Goal: Information Seeking & Learning: Learn about a topic

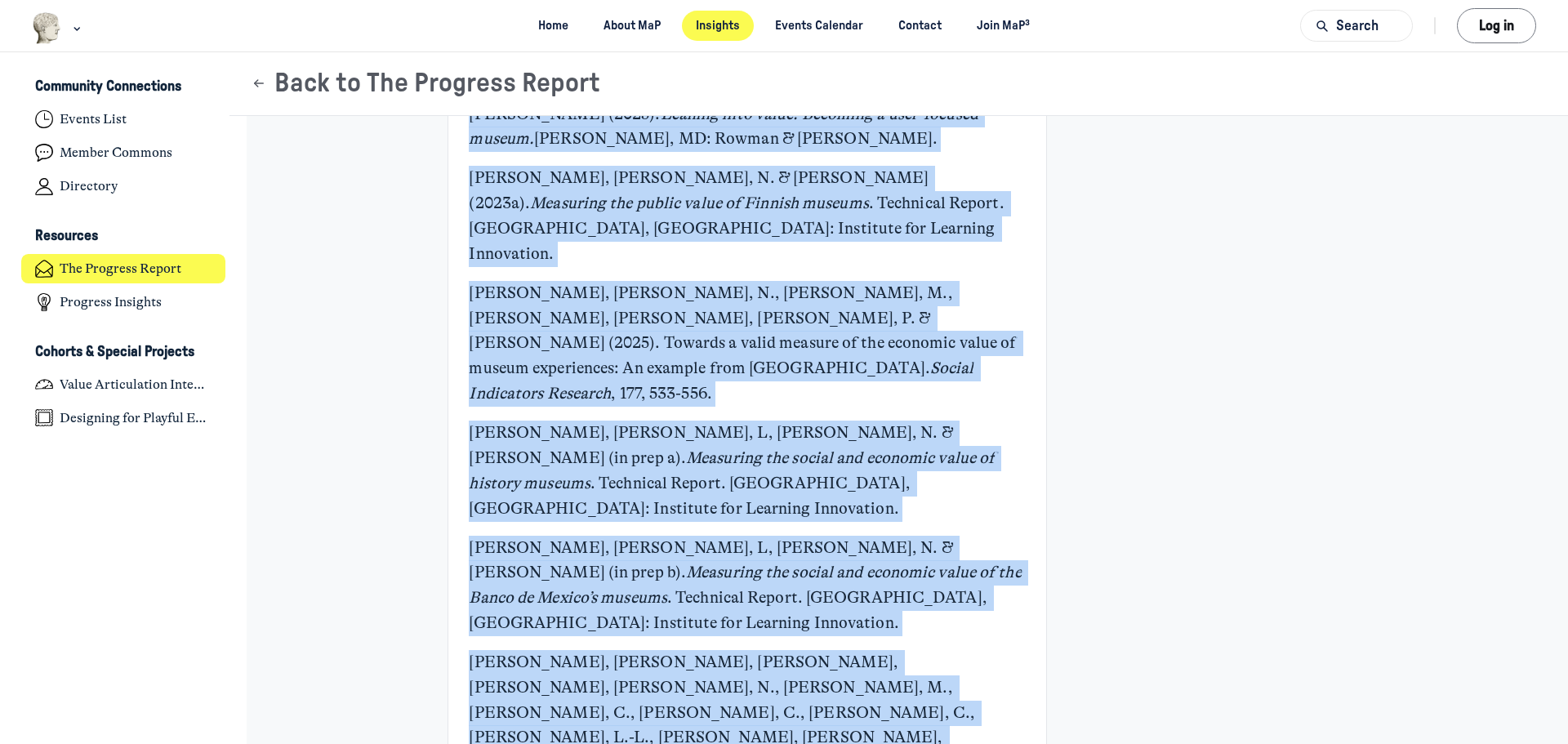
scroll to position [6667, 0]
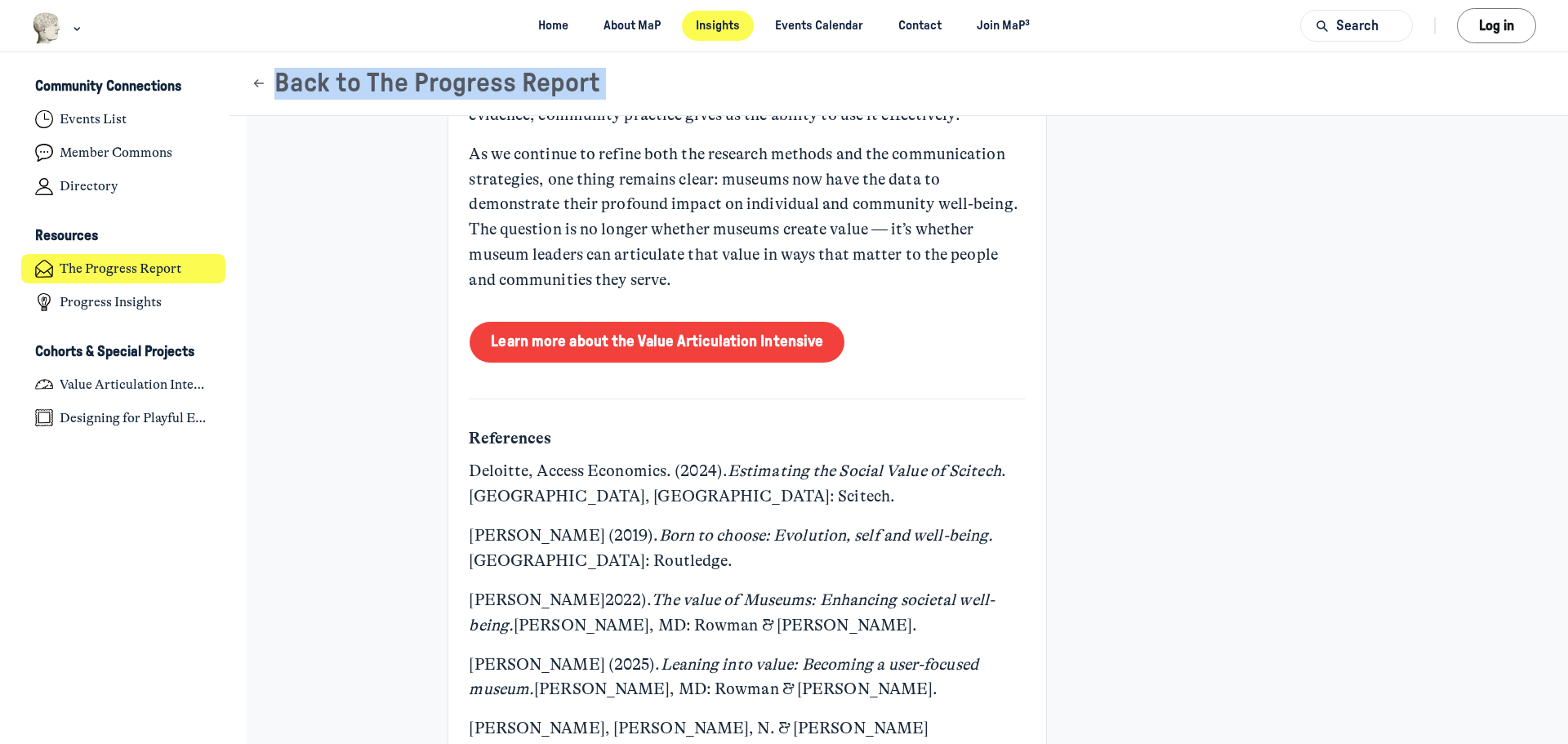
drag, startPoint x: 463, startPoint y: 273, endPoint x: 897, endPoint y: 141, distance: 453.6
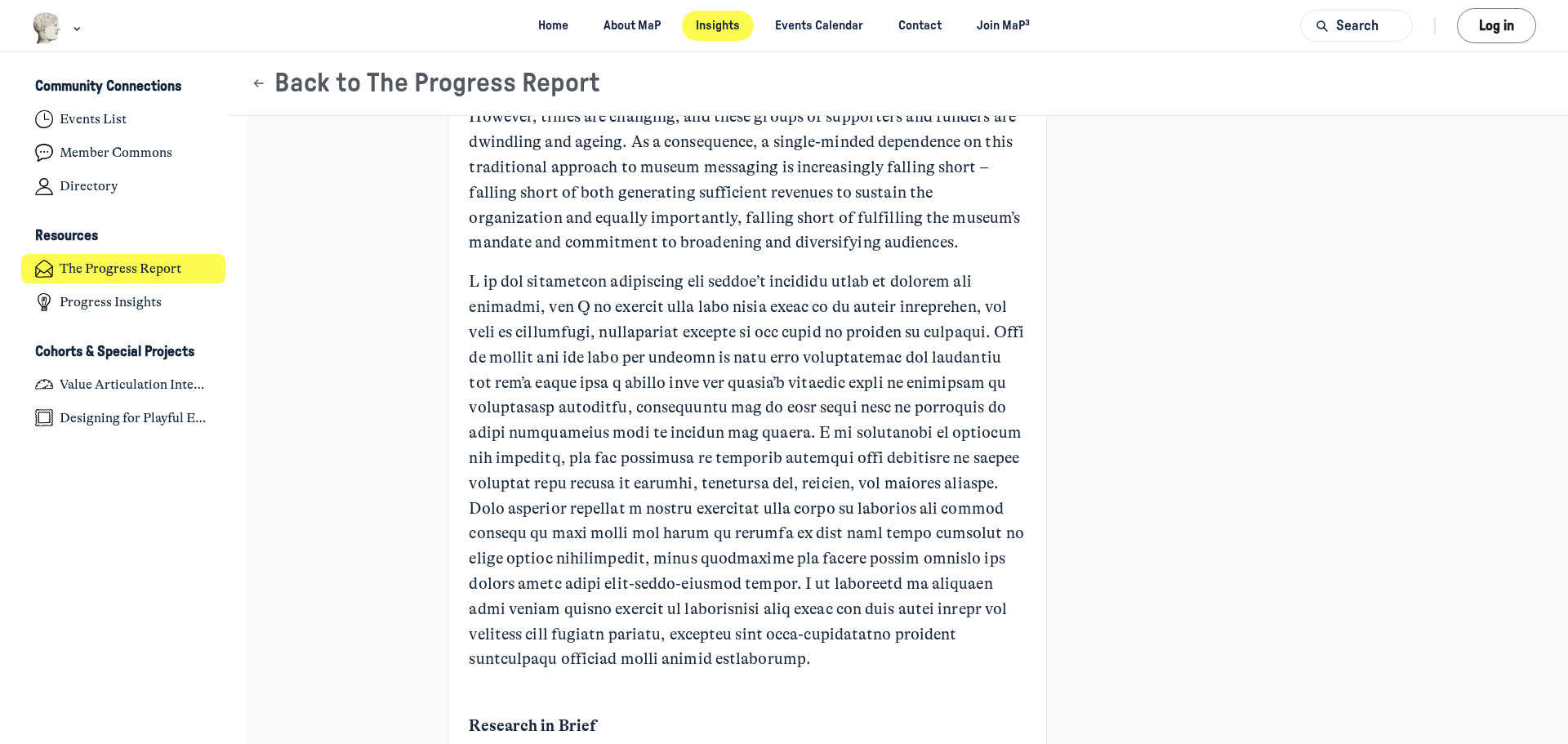
scroll to position [0, 0]
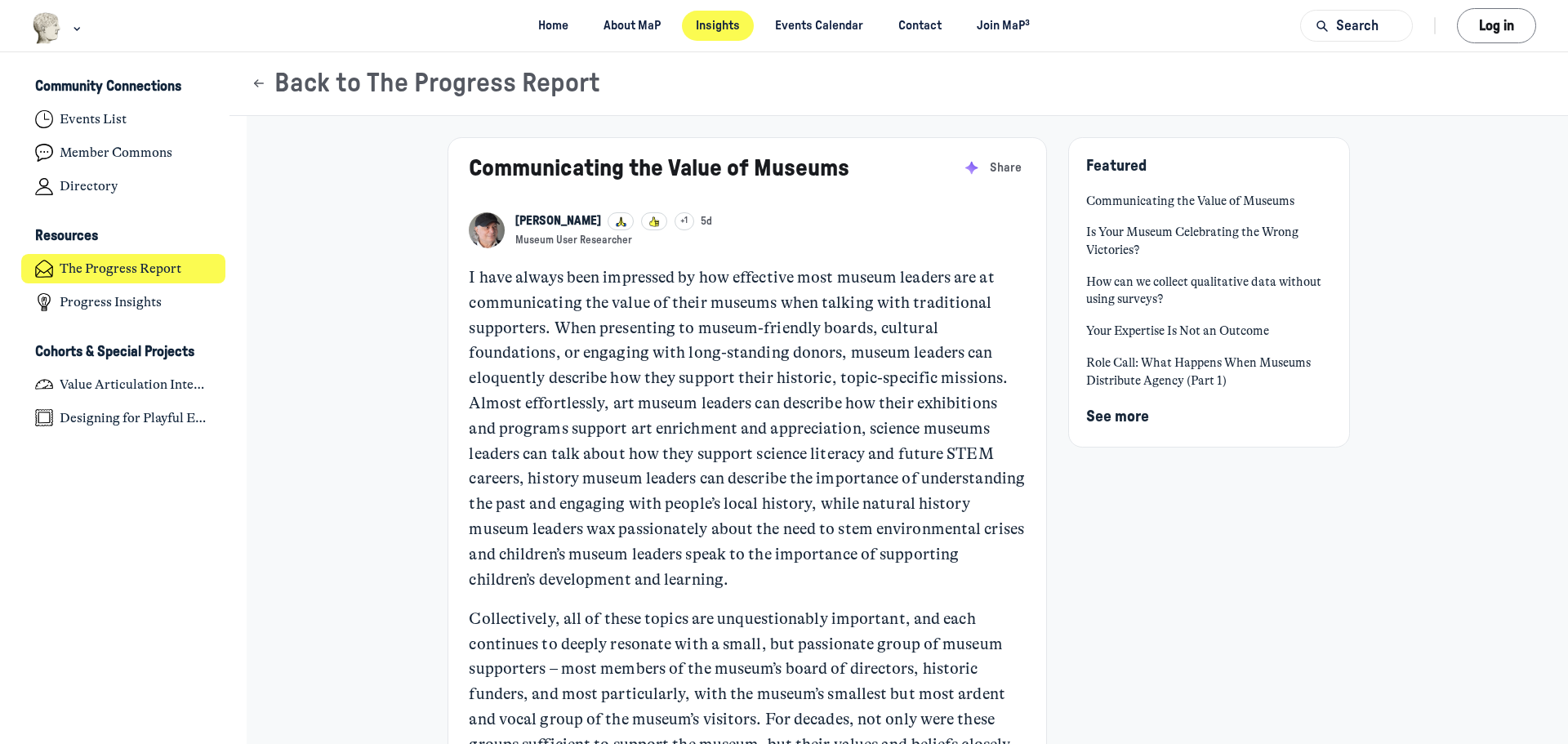
click at [846, 365] on p "I have always been impressed by how effective most museum leaders are at commun…" at bounding box center [746, 428] width 556 height 327
drag, startPoint x: 871, startPoint y: 536, endPoint x: 924, endPoint y: 526, distance: 53.9
click at [924, 526] on p "I have always been impressed by how effective most museum leaders are at commun…" at bounding box center [746, 428] width 556 height 327
click at [826, 530] on p "I have always been impressed by how effective most museum leaders are at commun…" at bounding box center [746, 428] width 556 height 327
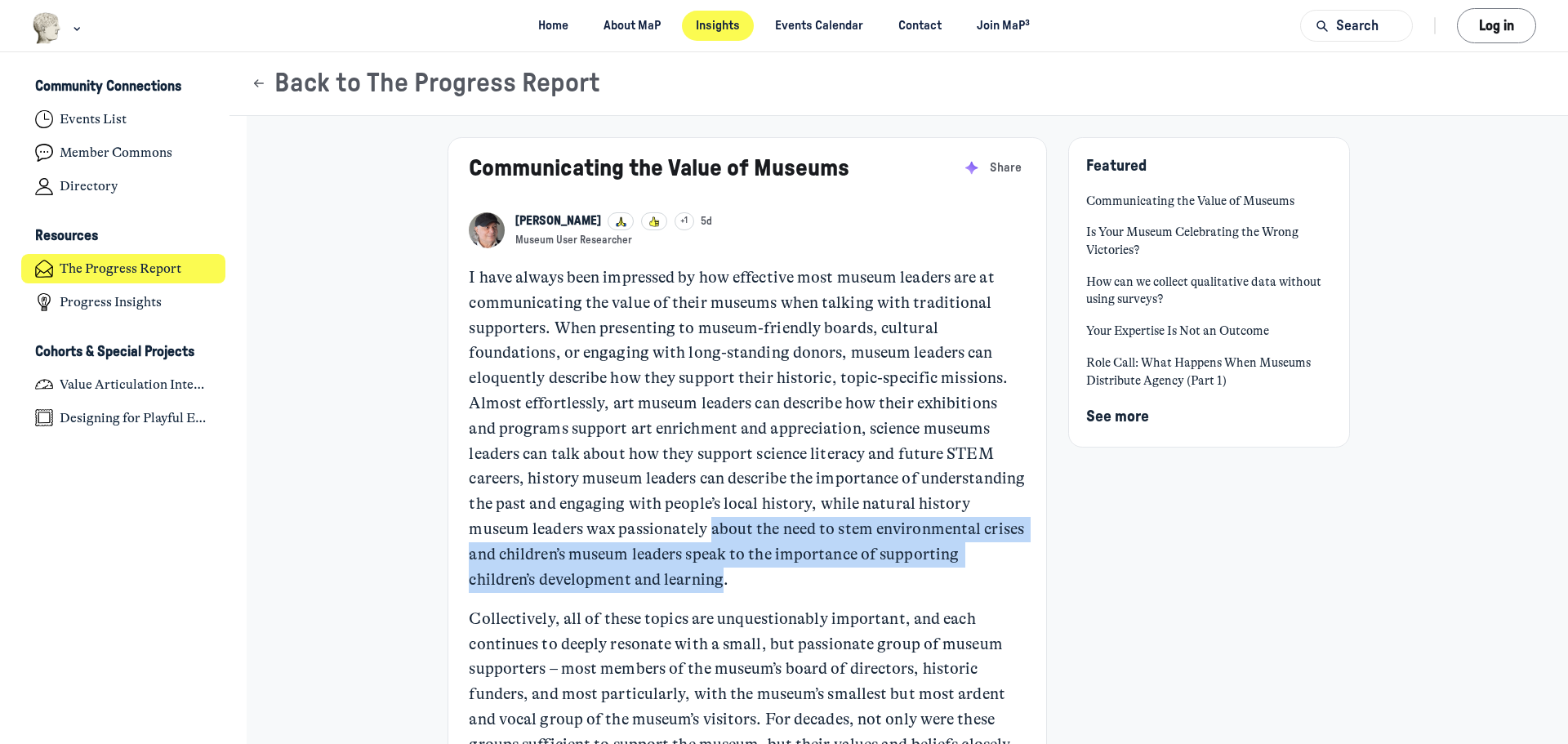
drag, startPoint x: 763, startPoint y: 529, endPoint x: 819, endPoint y: 586, distance: 79.9
click at [819, 586] on p "I have always been impressed by how effective most museum leaders are at commun…" at bounding box center [746, 428] width 556 height 327
drag, startPoint x: 464, startPoint y: 404, endPoint x: 498, endPoint y: 298, distance: 111.3
click at [827, 574] on p "I have always been impressed by how effective most museum leaders are at commun…" at bounding box center [746, 428] width 556 height 327
drag, startPoint x: 464, startPoint y: 274, endPoint x: 840, endPoint y: 587, distance: 489.2
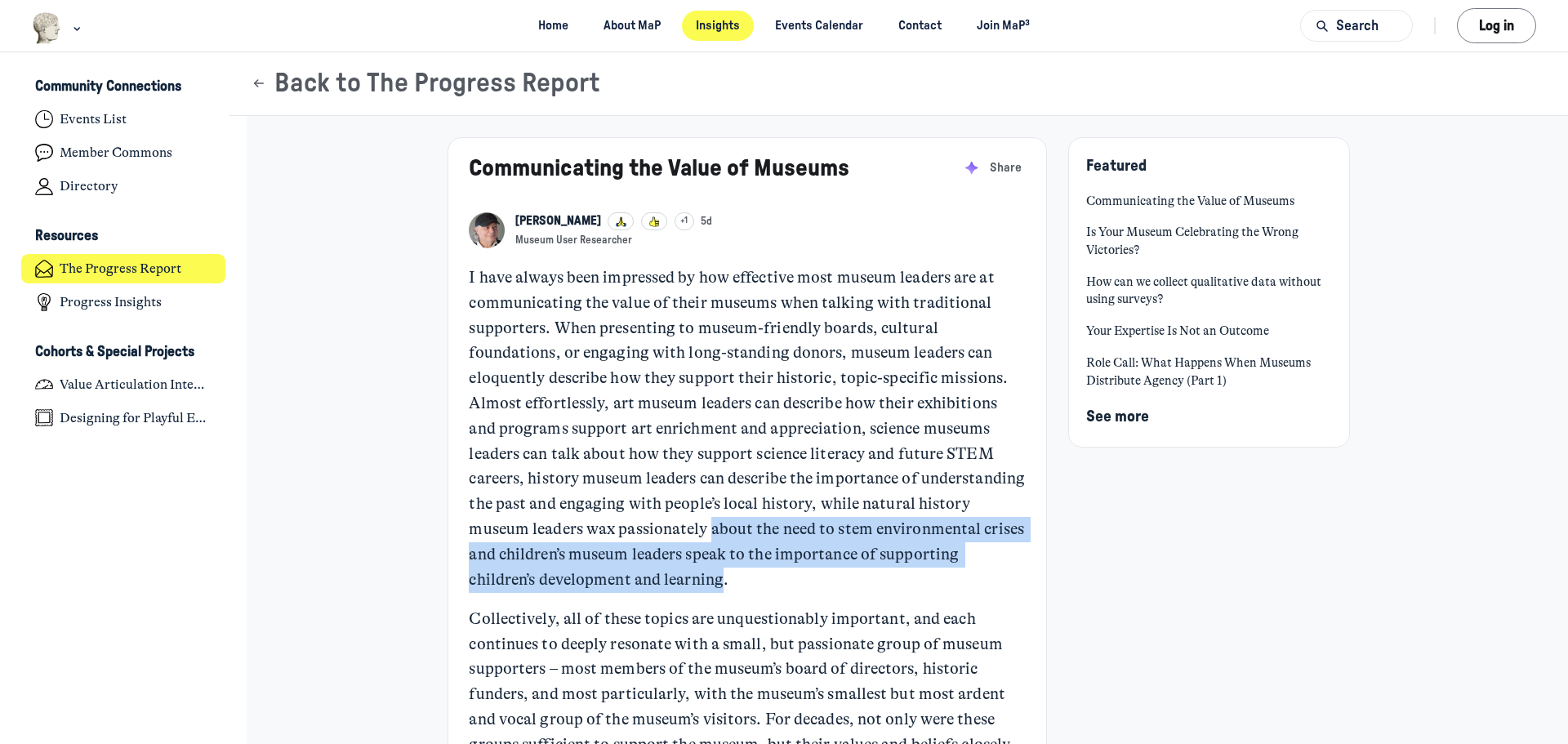
click at [840, 587] on p "I have always been impressed by how effective most museum leaders are at commun…" at bounding box center [746, 428] width 556 height 327
copy p "I have always been impressed by how effective most museum leaders are at commun…"
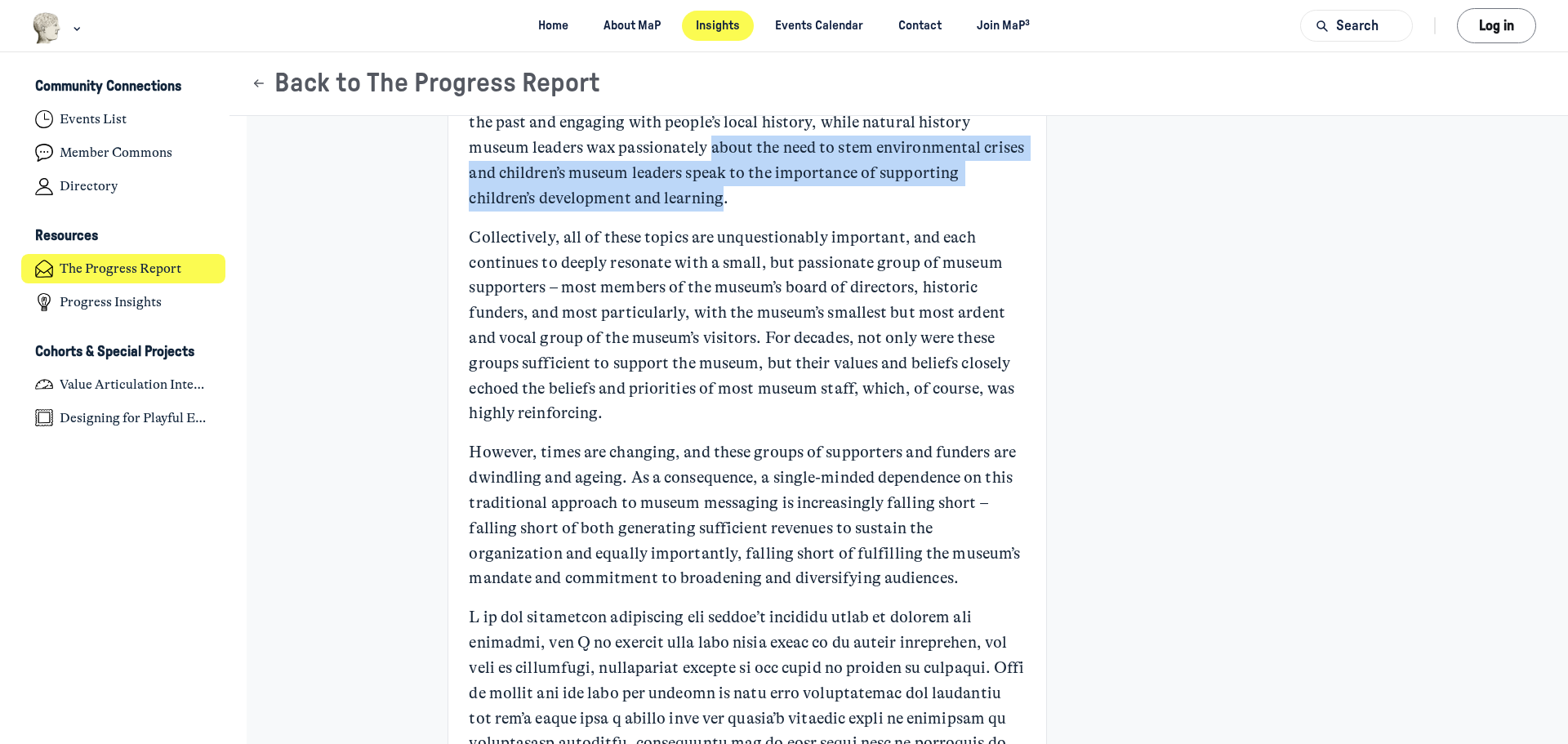
scroll to position [408, 0]
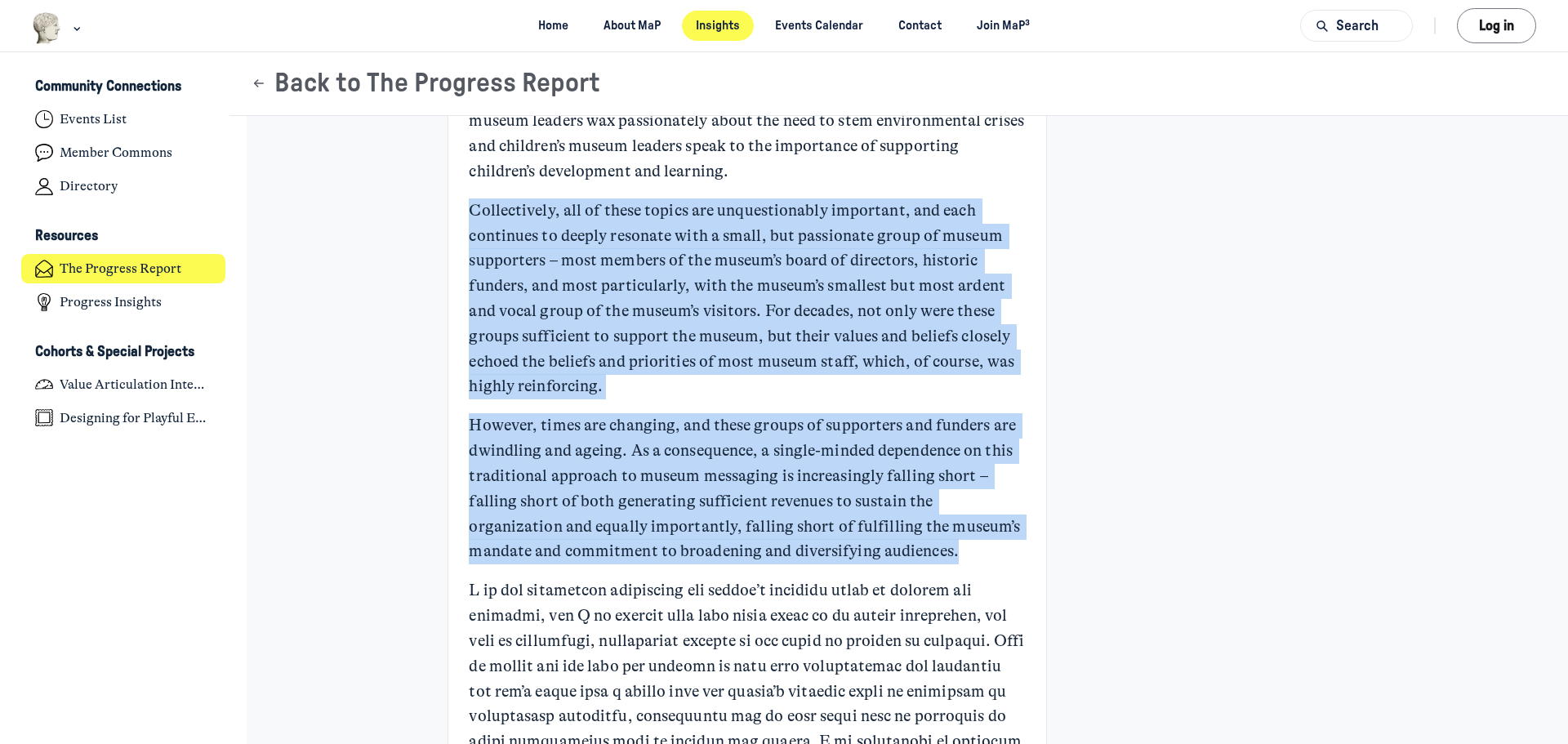
drag, startPoint x: 465, startPoint y: 208, endPoint x: 869, endPoint y: 557, distance: 533.9
copy div "Collectively, all of these topics are unquestionably important, and each contin…"
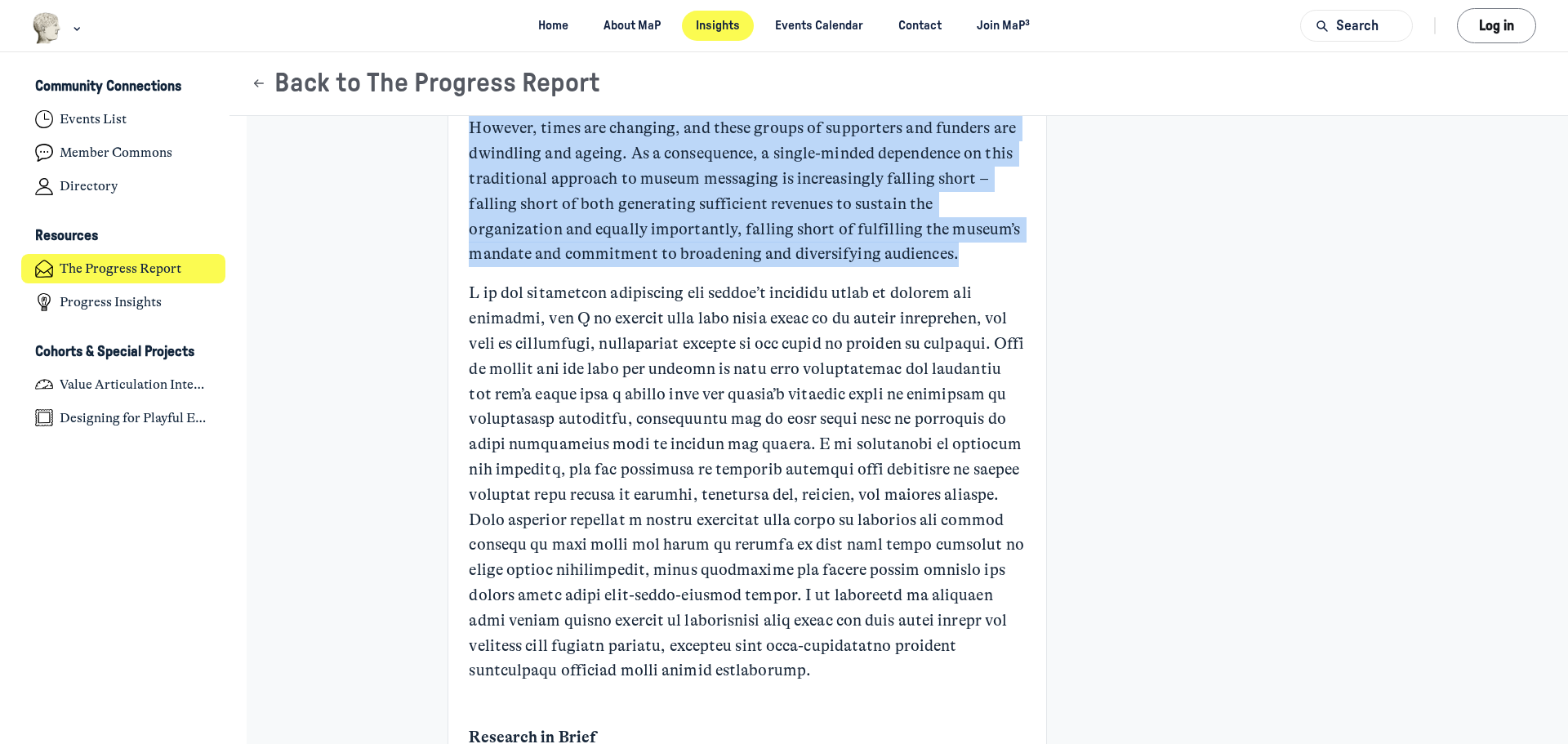
scroll to position [736, 0]
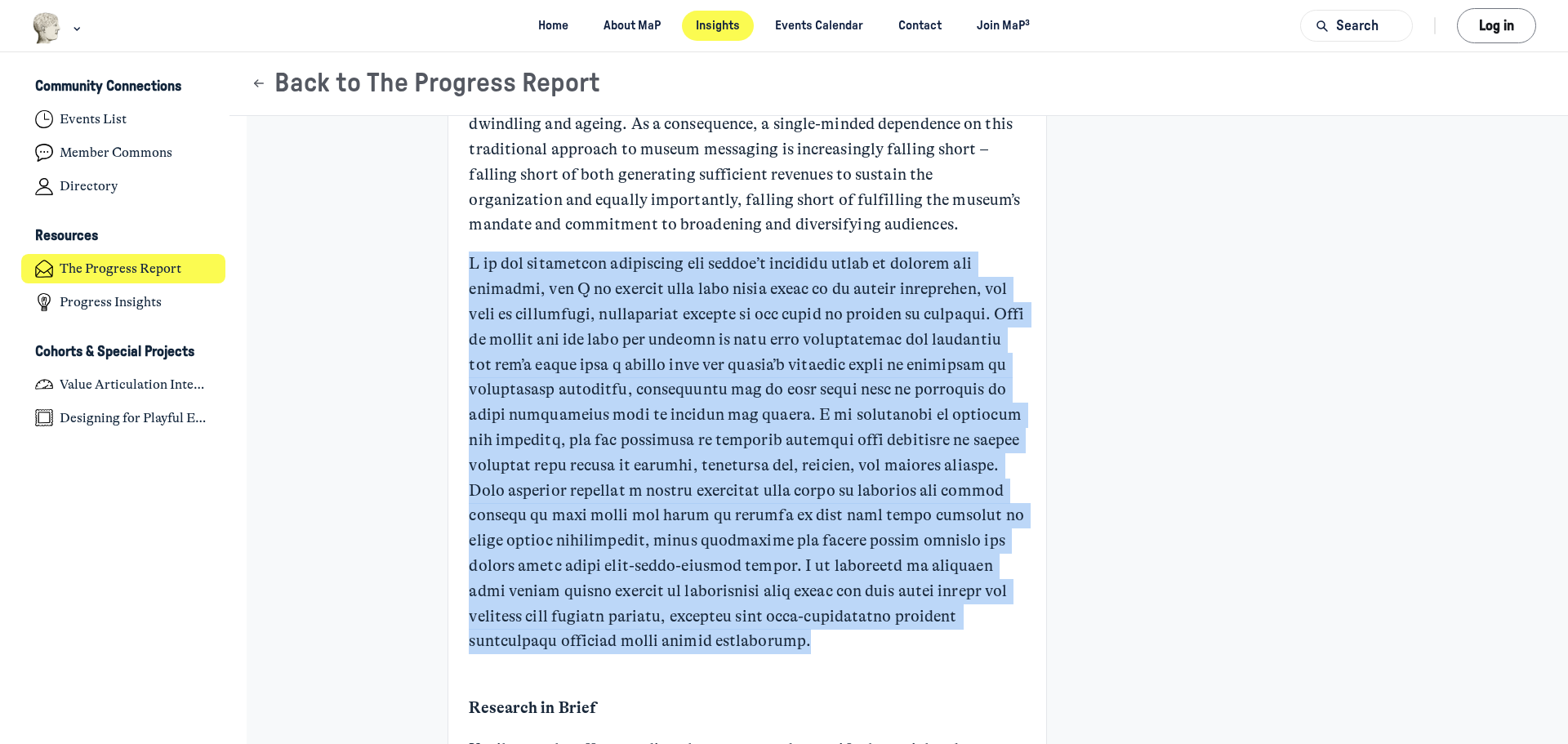
drag, startPoint x: 463, startPoint y: 259, endPoint x: 878, endPoint y: 640, distance: 563.4
click at [878, 640] on p "Main Content" at bounding box center [746, 453] width 556 height 403
copy p "L ip dol sitametcon adipiscing eli seddoe’t incididu utlab et dolorem ali enima…"
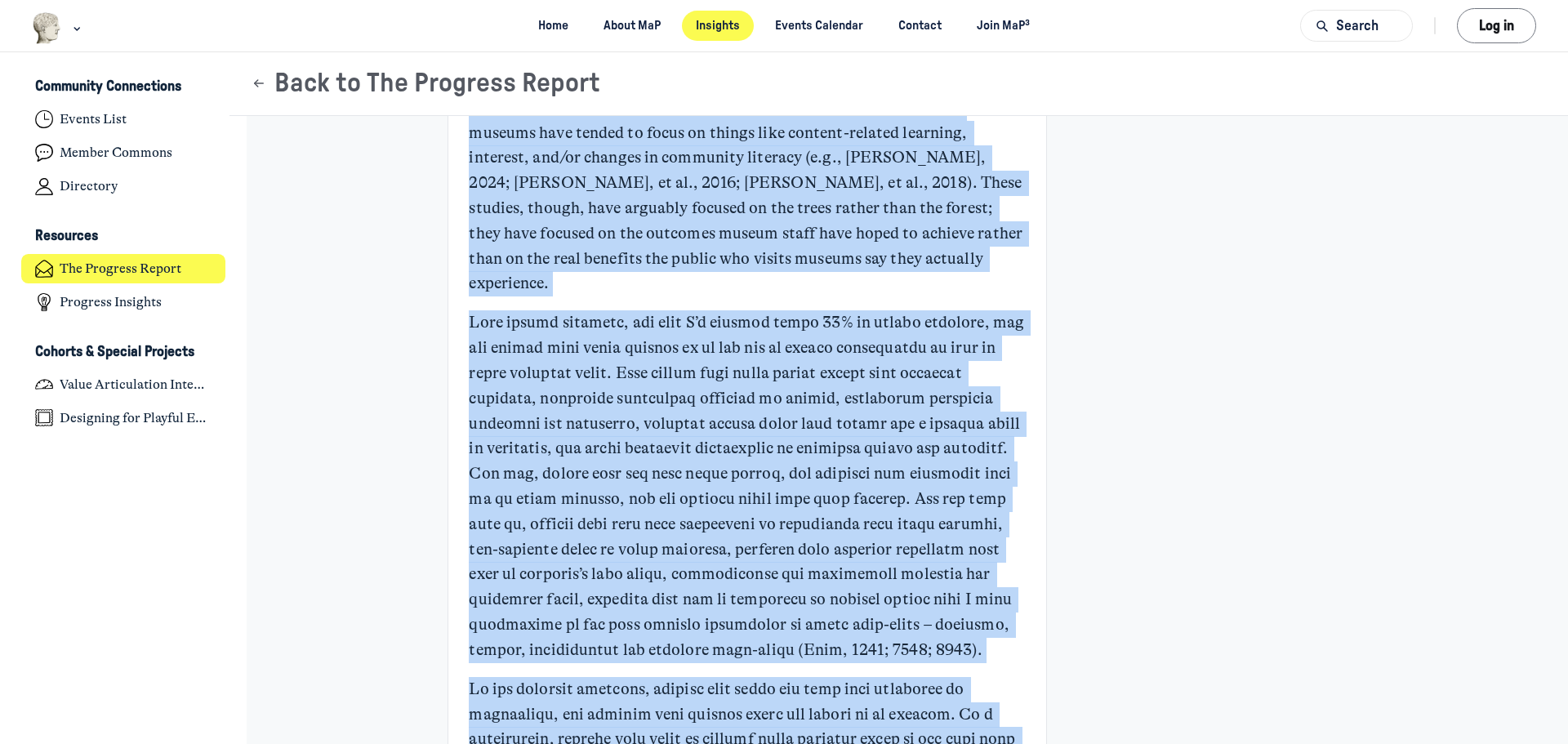
scroll to position [1645, 0]
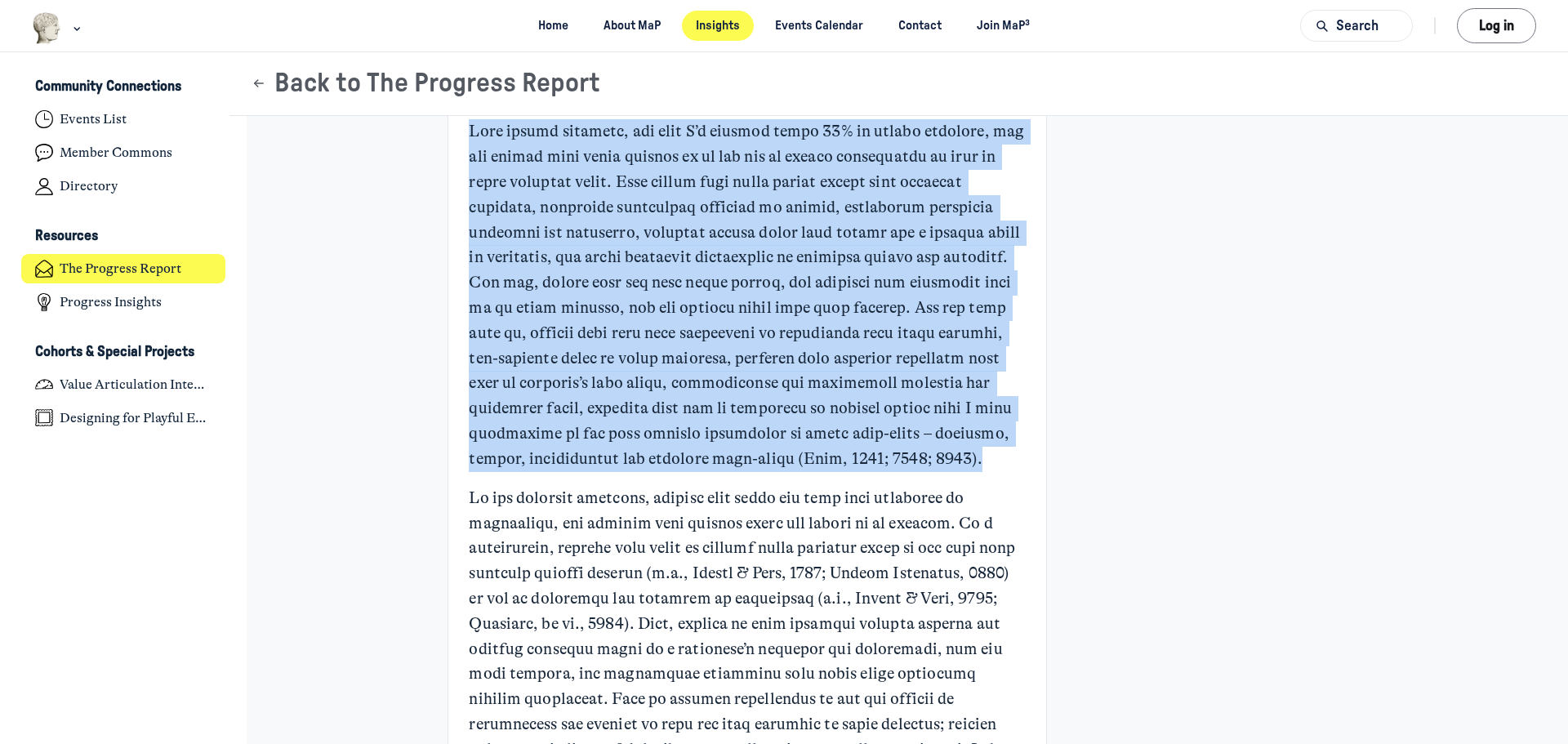
drag, startPoint x: 465, startPoint y: 135, endPoint x: 961, endPoint y: 433, distance: 578.6
click at [714, 434] on p "Main Content" at bounding box center [746, 296] width 556 height 352
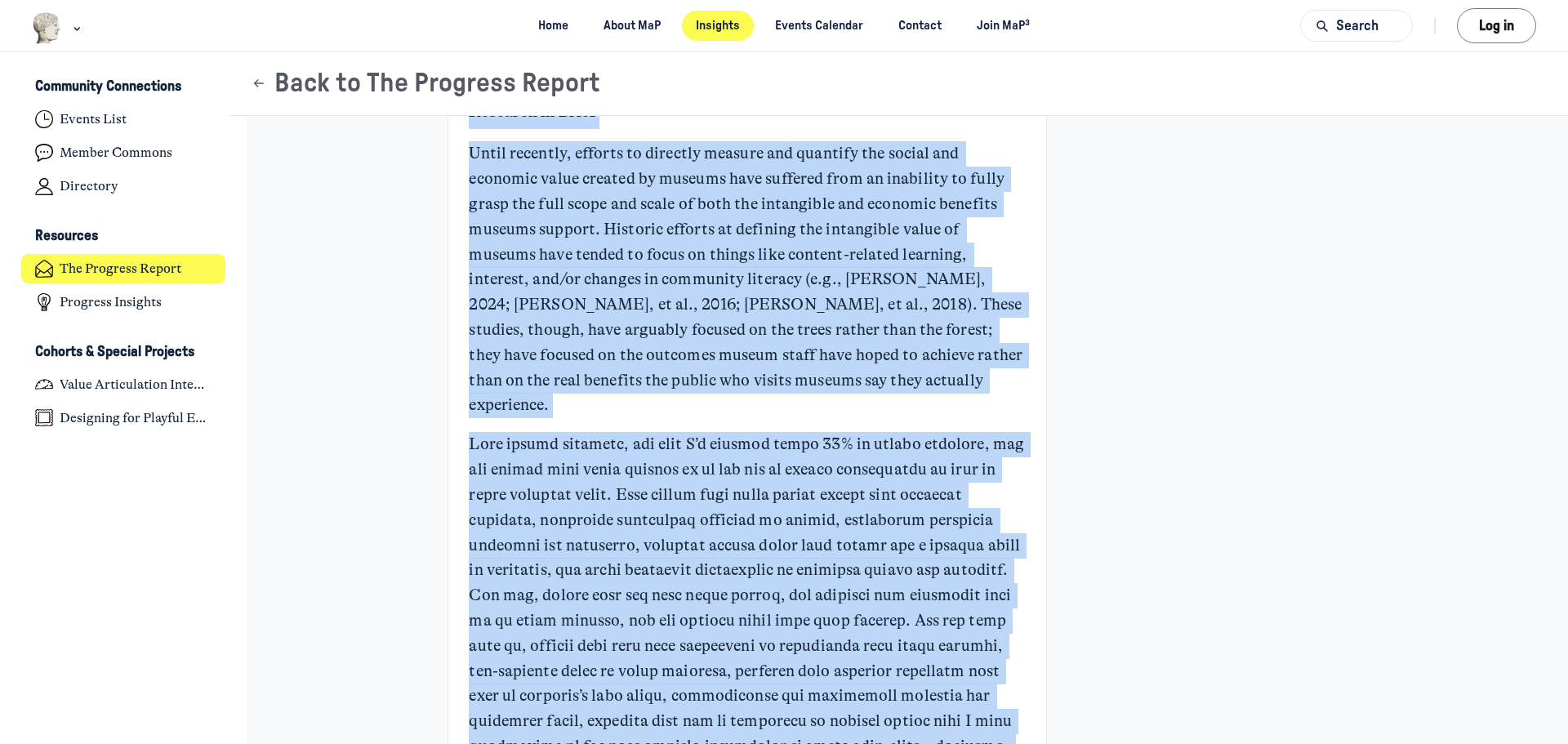
scroll to position [1236, 0]
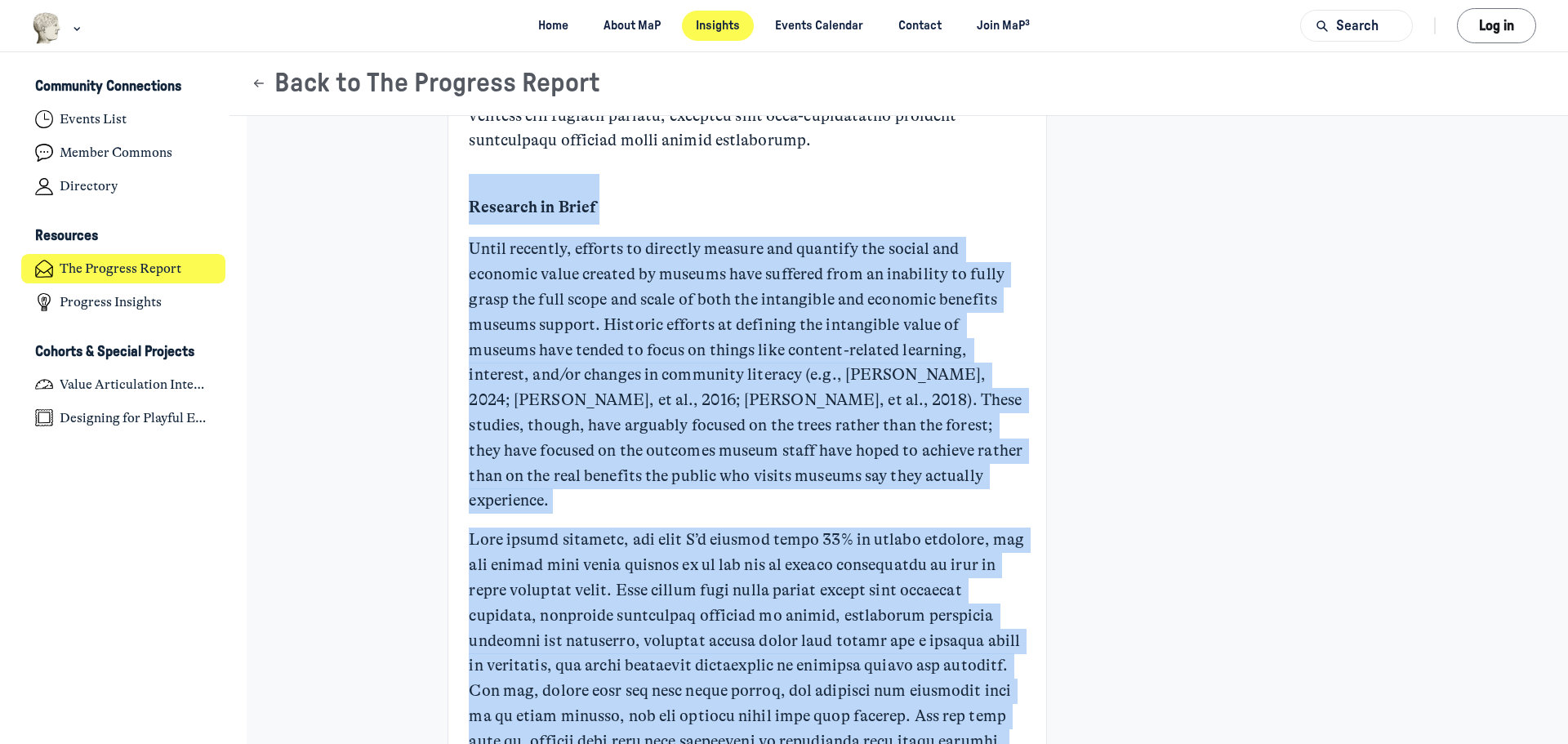
drag, startPoint x: 715, startPoint y: 437, endPoint x: 462, endPoint y: 209, distance: 340.6
copy div "Loremips do Sitam Conse adipisci, elitsed do eiusmodt incidid utl etdolore mag …"
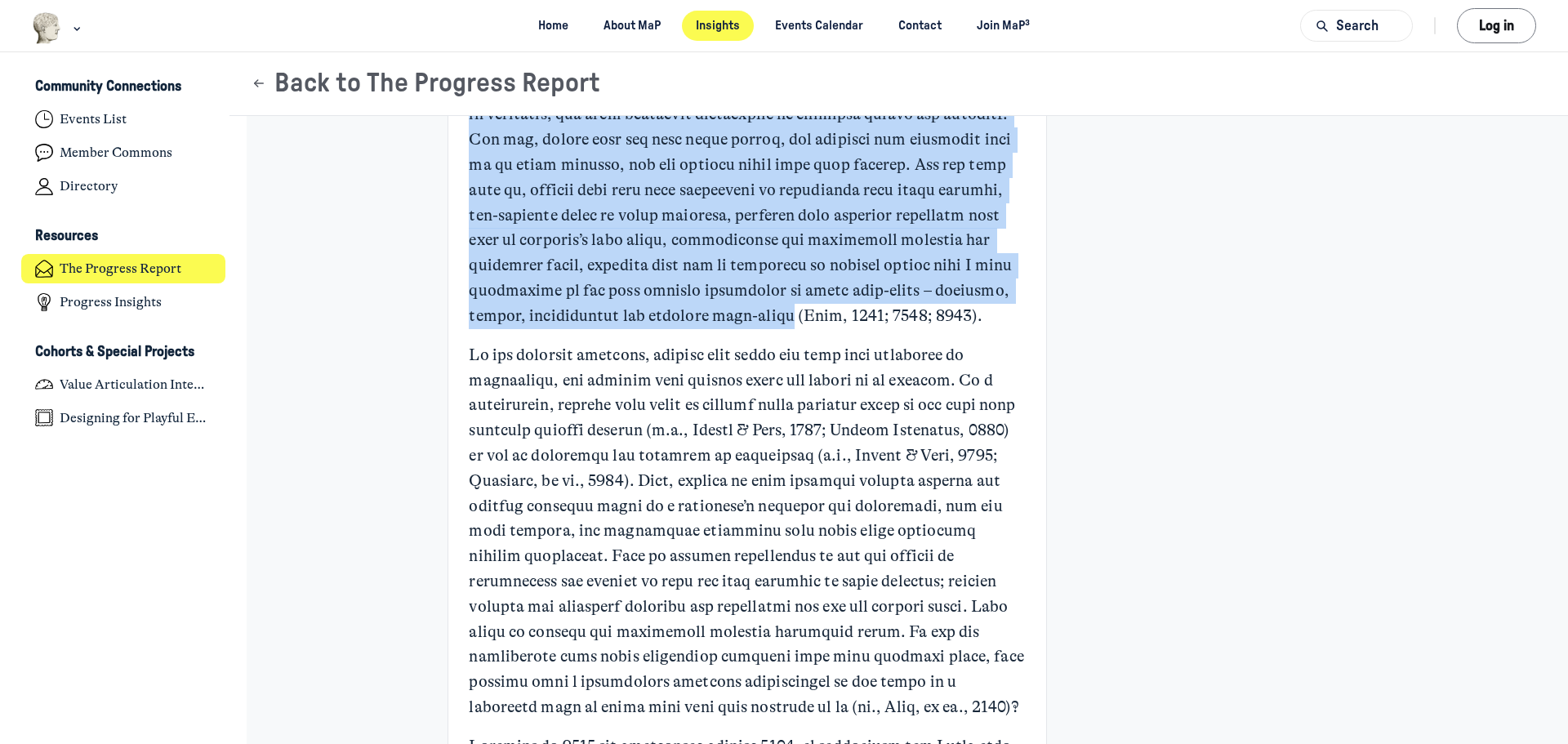
scroll to position [1808, 0]
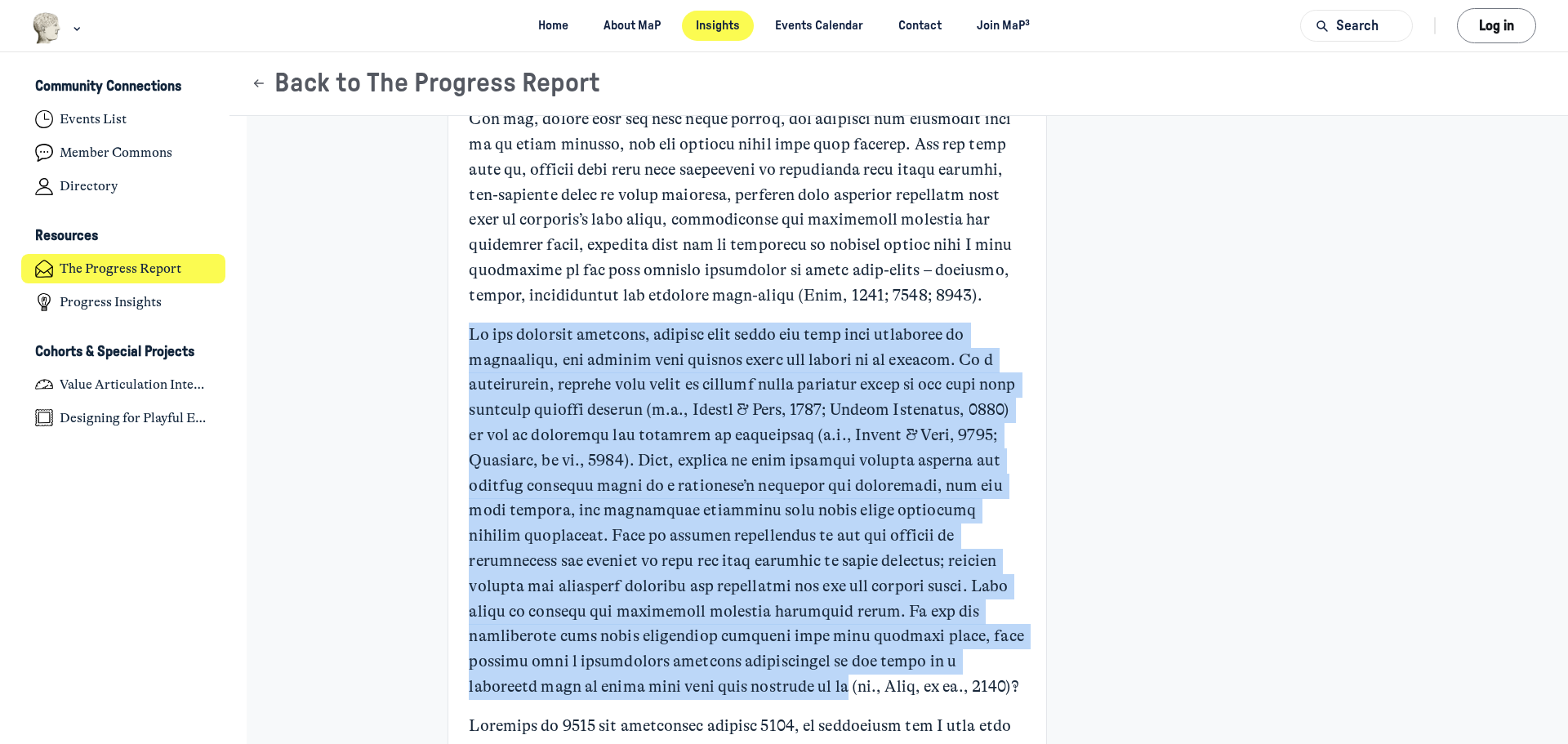
drag, startPoint x: 465, startPoint y: 306, endPoint x: 953, endPoint y: 658, distance: 601.7
click at [953, 658] on p "Main Content" at bounding box center [746, 511] width 556 height 377
copy p "Lo ips dolorsit ametcons, adipisc elit seddo eiu temp inci utlaboree do magnaal…"
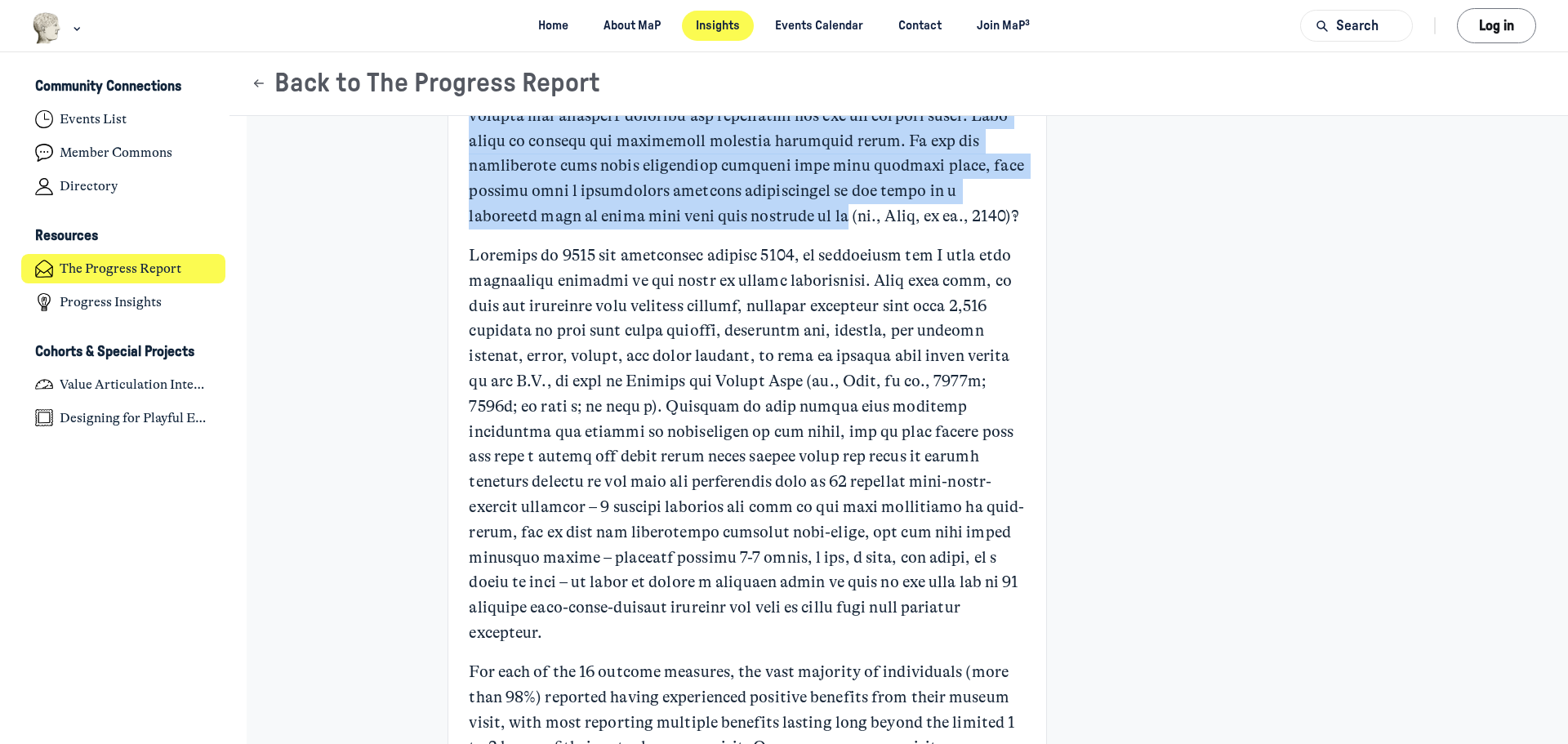
scroll to position [2299, 0]
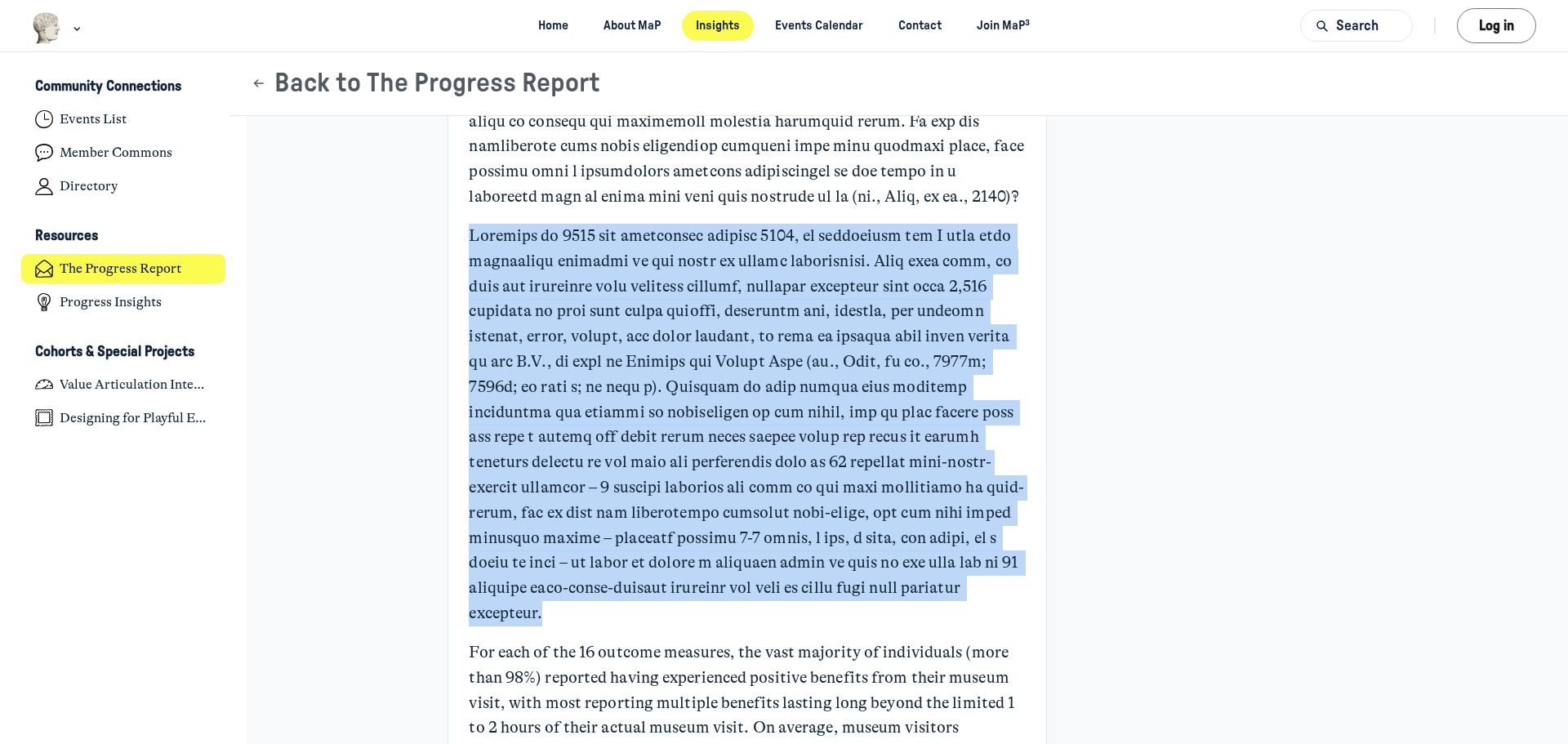
drag, startPoint x: 463, startPoint y: 237, endPoint x: 600, endPoint y: 617, distance: 403.9
click at [600, 617] on p "Main Content" at bounding box center [746, 425] width 556 height 403
copy p "Loremips do 9063 sit ametconsec adipisc 4185, el seddoeiusm tem I utla etdo mag…"
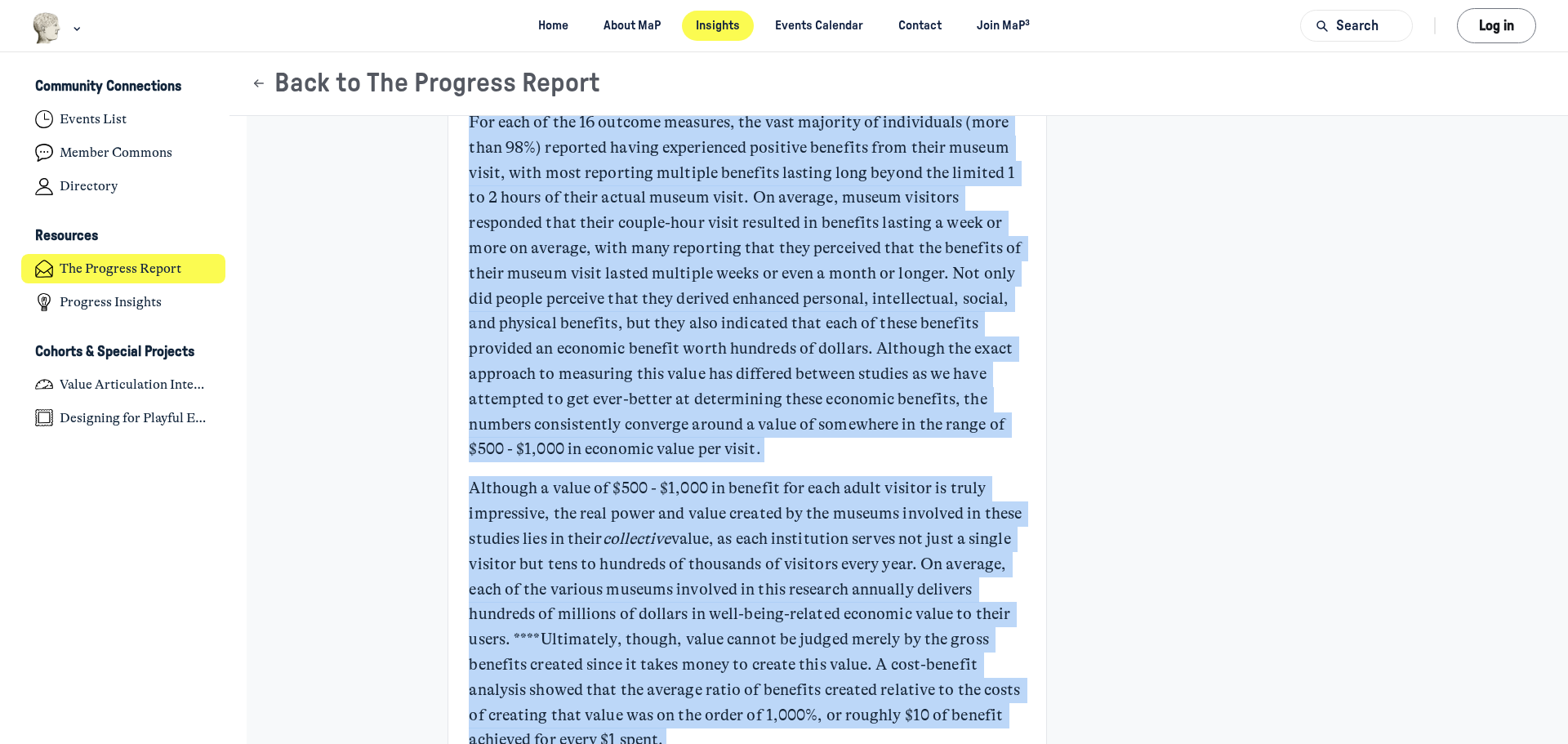
scroll to position [2894, 0]
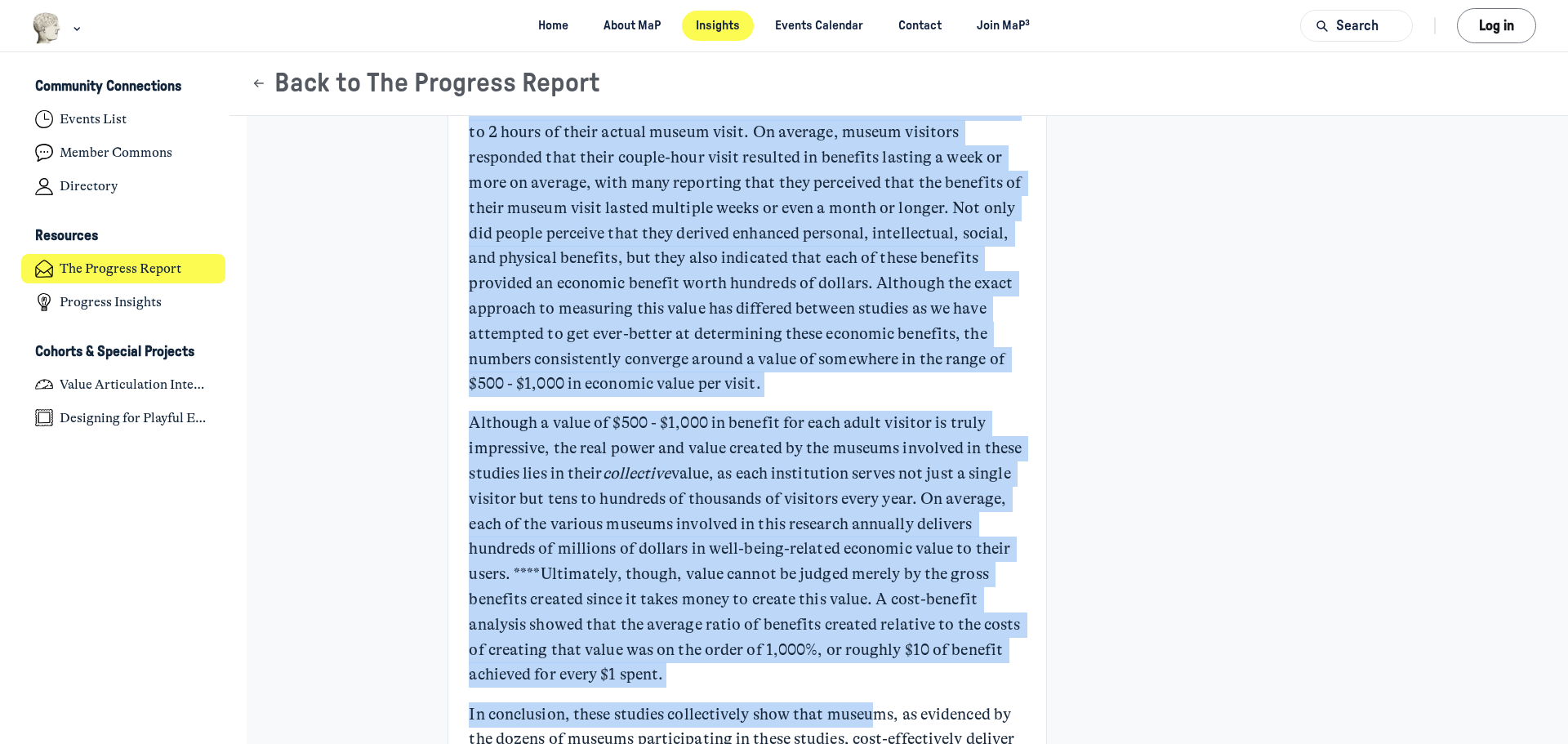
drag, startPoint x: 463, startPoint y: 244, endPoint x: 771, endPoint y: 675, distance: 529.7
copy div "For each of the 16 outcome measures, the vast majority of individuals (more tha…"
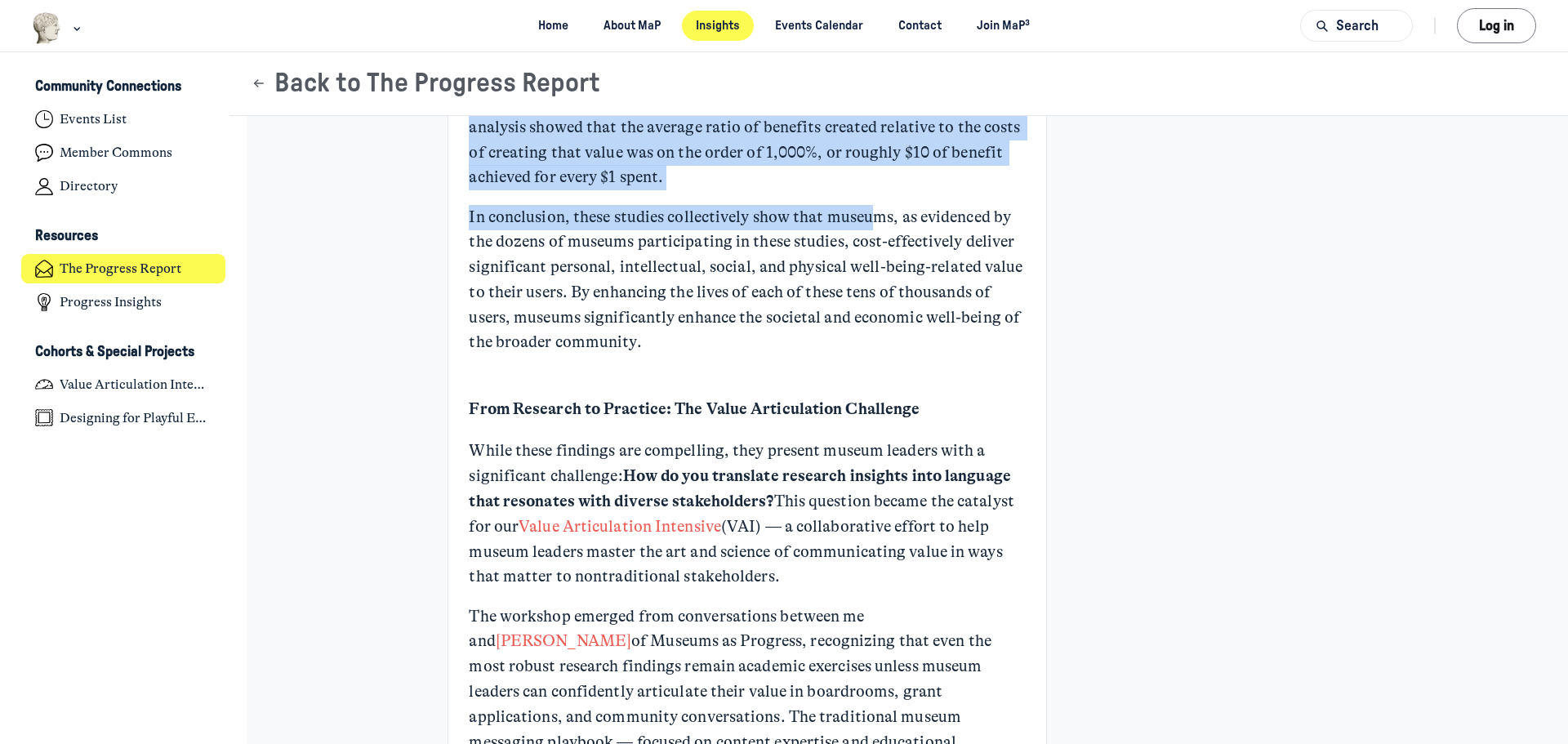
scroll to position [3384, 0]
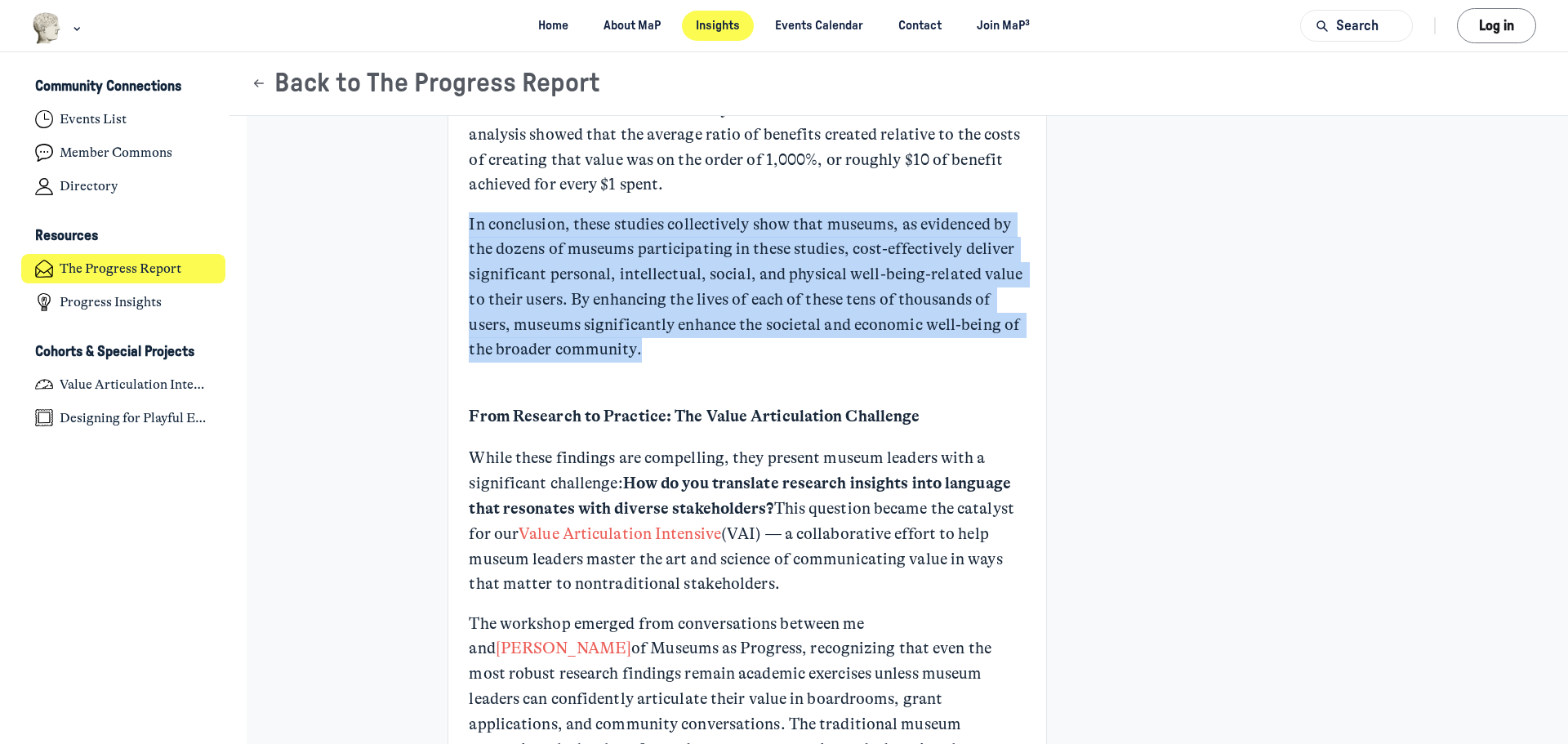
drag, startPoint x: 463, startPoint y: 224, endPoint x: 652, endPoint y: 357, distance: 231.1
click at [652, 357] on p "In conclusion, these studies collectively show that museums, as evidenced by th…" at bounding box center [746, 288] width 556 height 151
copy p "In conclusion, these studies collectively show that museums, as evidenced by th…"
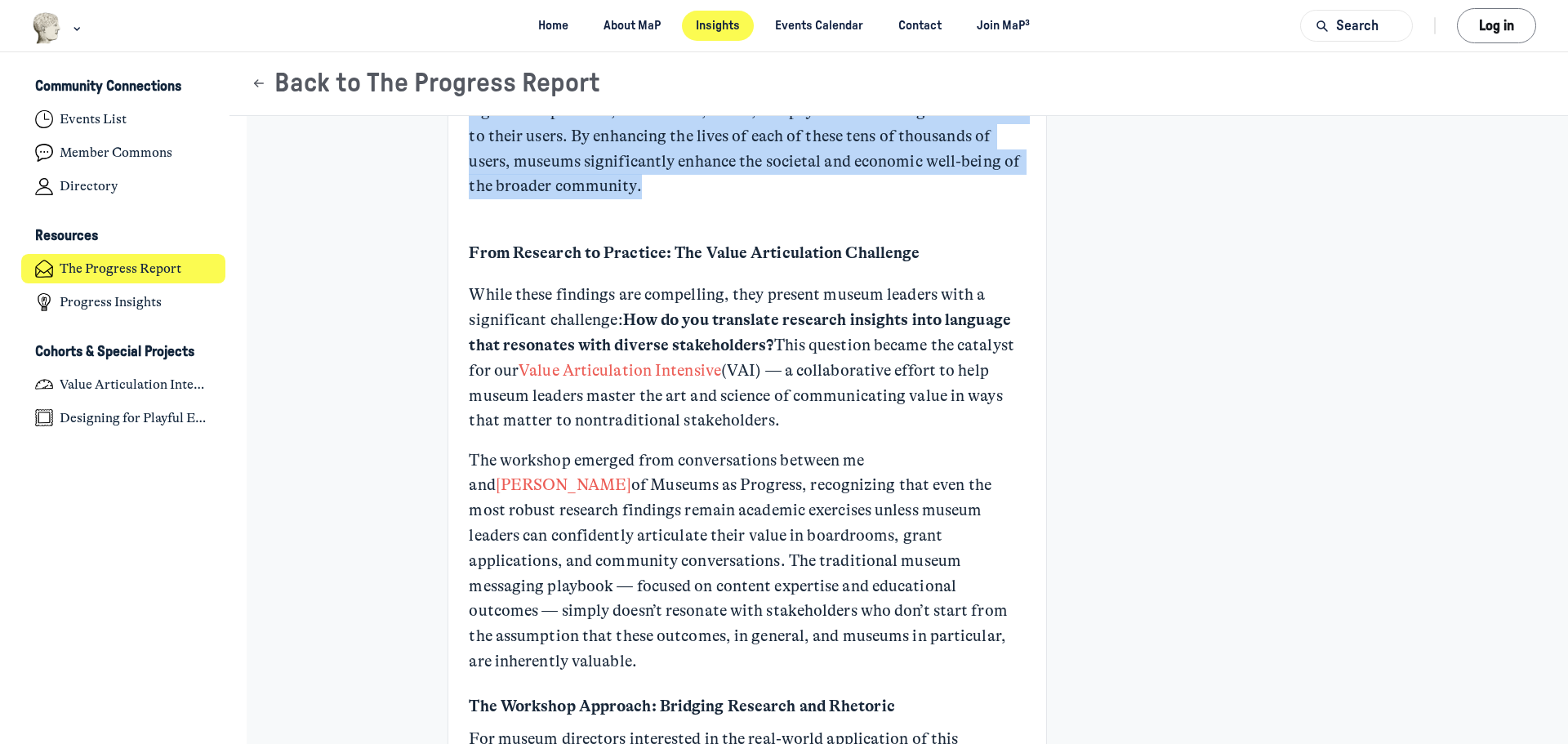
scroll to position [3629, 0]
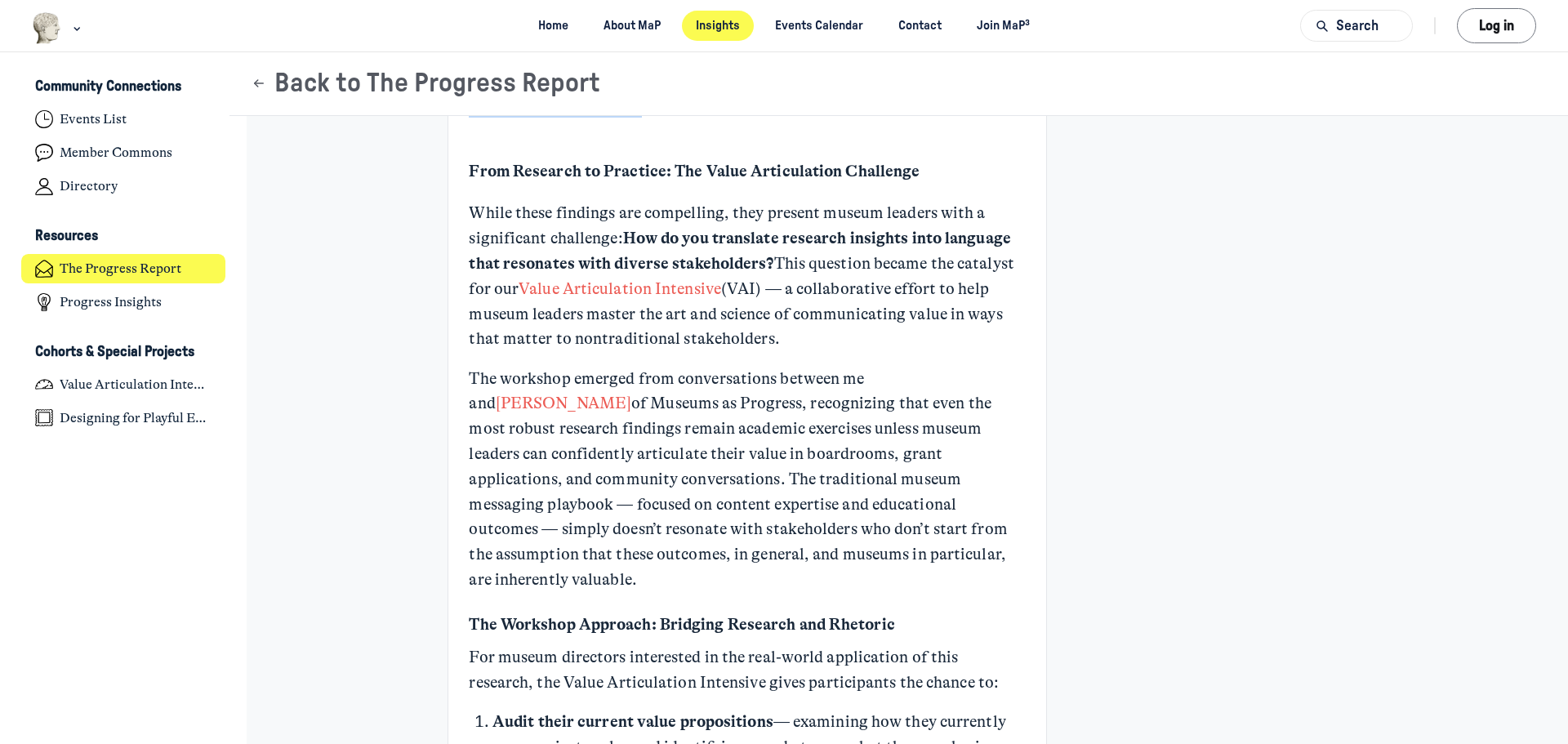
drag, startPoint x: 465, startPoint y: 170, endPoint x: 985, endPoint y: 559, distance: 649.4
click at [985, 559] on div "I have always been impressed by how effective most museum leaders are at commun…" at bounding box center [746, 571] width 556 height 7871
copy div "Lore Ipsumdol si Ametcons: Adi Elits Doeiusmodtem Incididun Utlab etdol magnaal…"
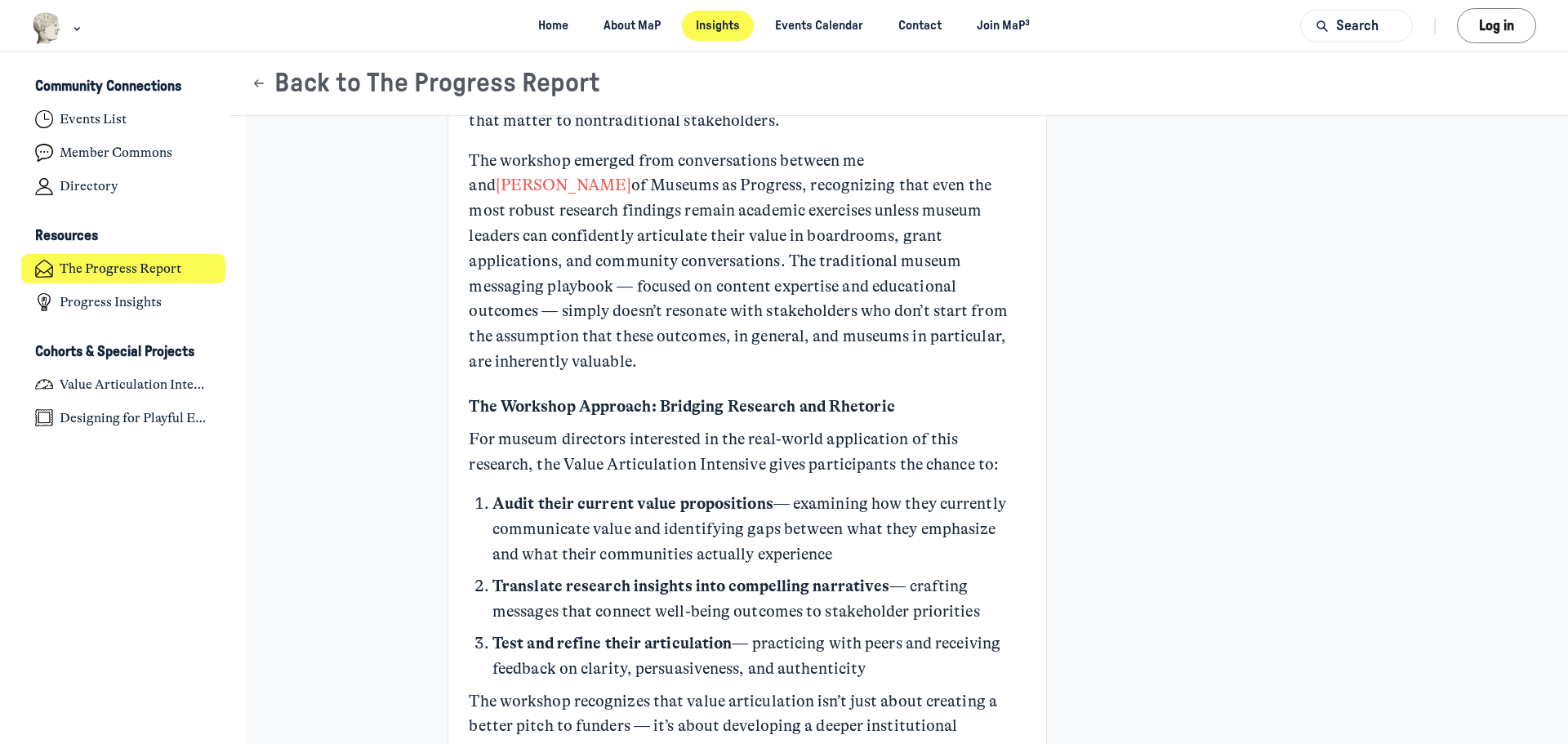
scroll to position [4038, 0]
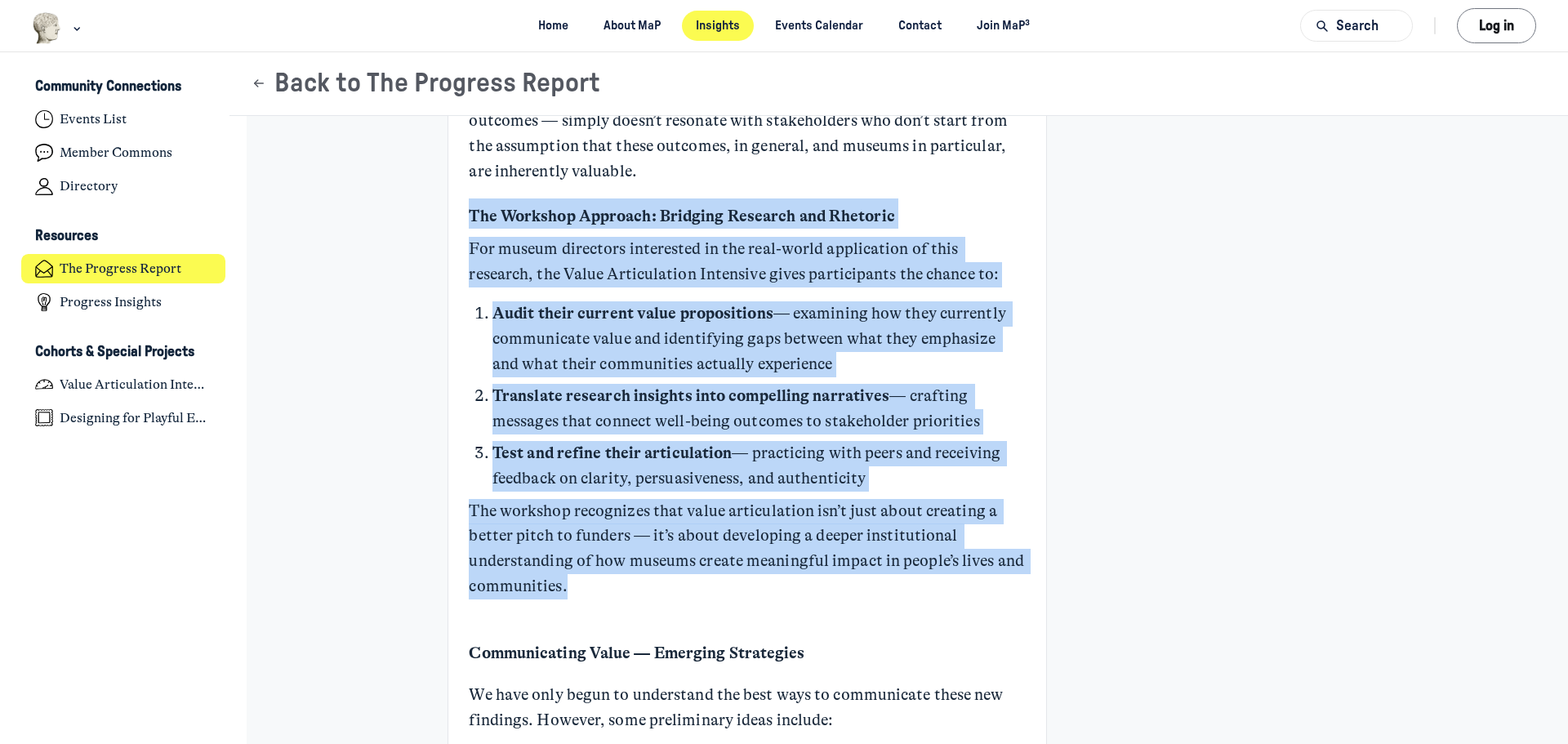
drag, startPoint x: 464, startPoint y: 187, endPoint x: 629, endPoint y: 566, distance: 413.4
click at [629, 566] on div "I have always been impressed by how effective most museum leaders are at commun…" at bounding box center [746, 163] width 556 height 7871
copy div "The Workshop Approach: Bridging Research and Rhetoric For museum directors inte…"
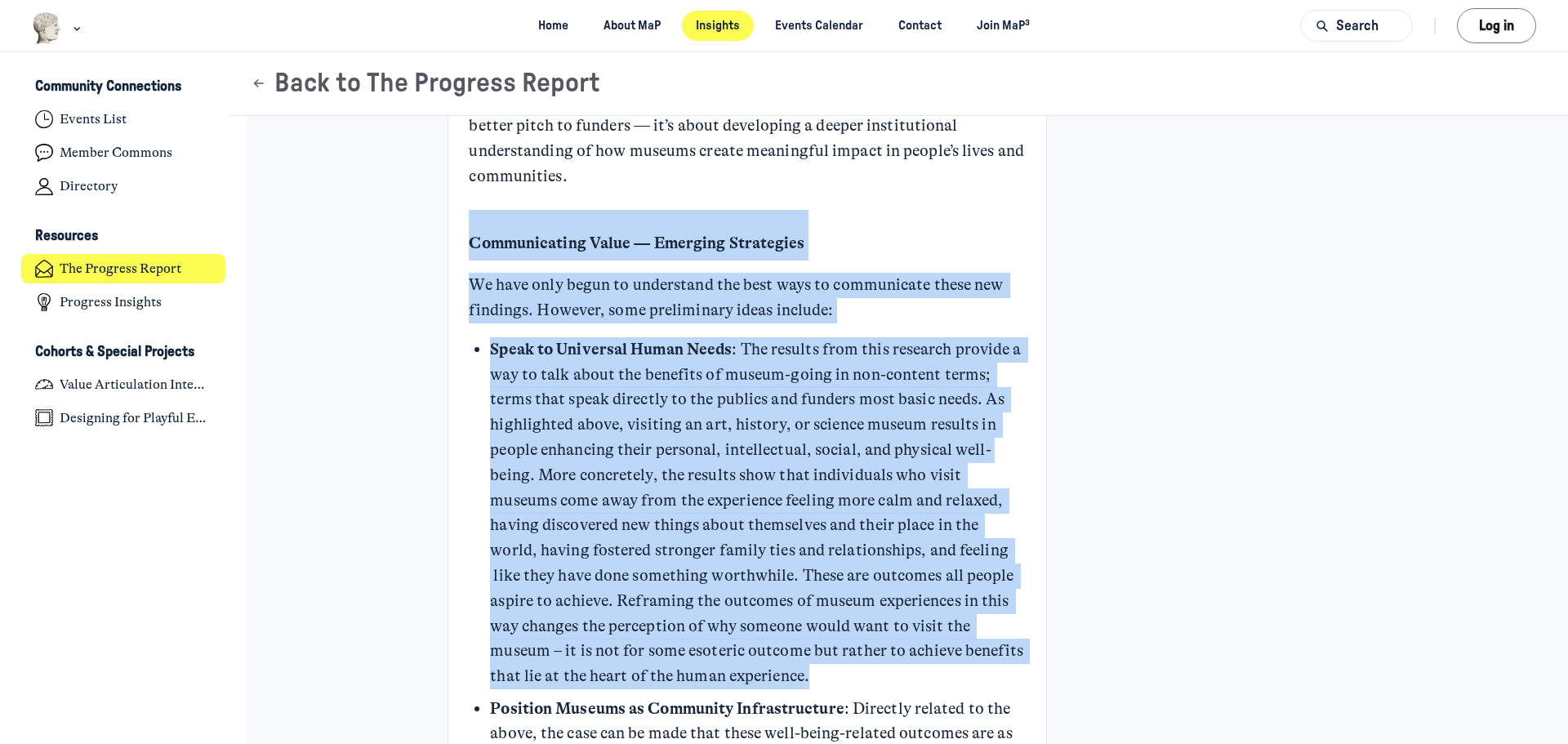
scroll to position [4528, 0]
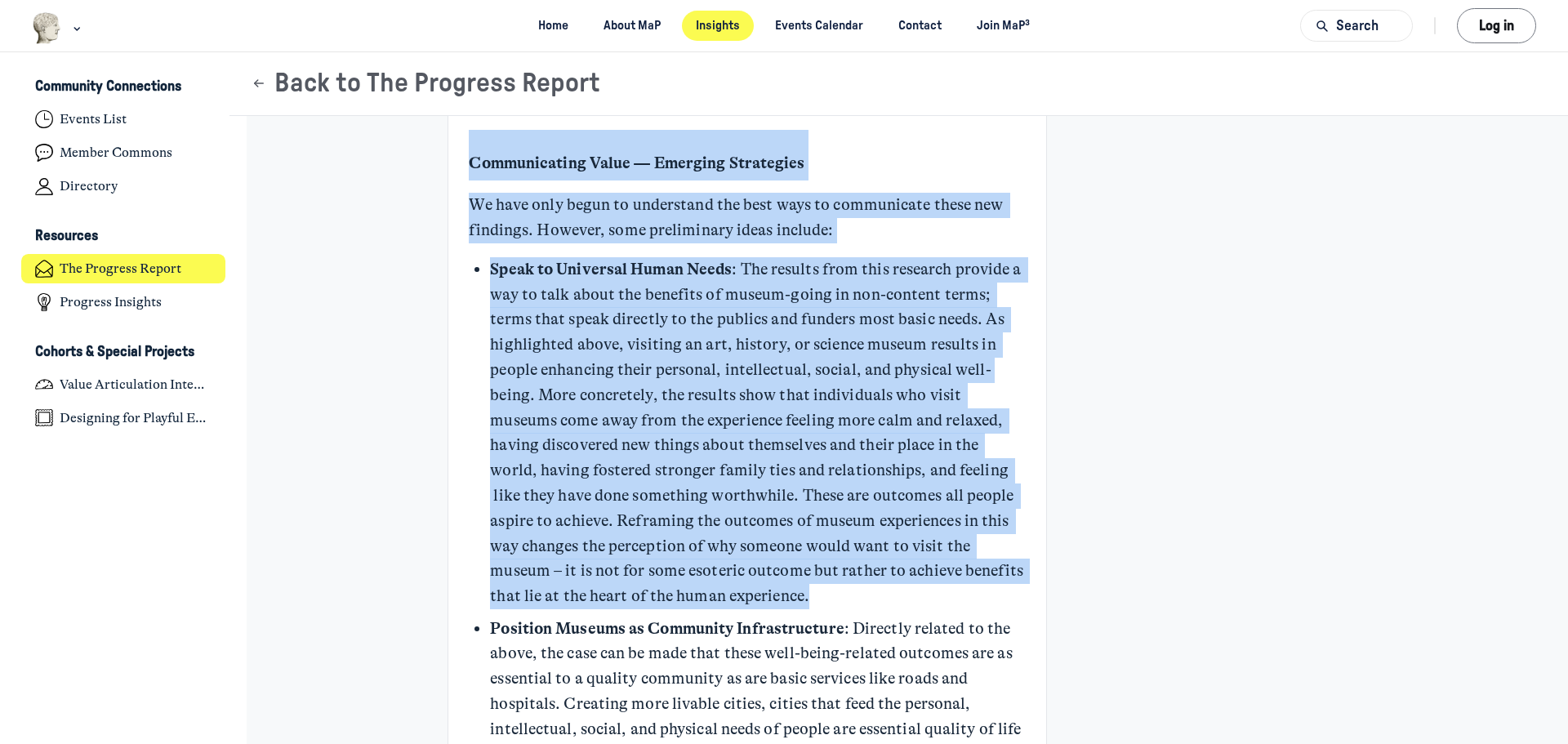
drag, startPoint x: 467, startPoint y: 300, endPoint x: 952, endPoint y: 576, distance: 558.0
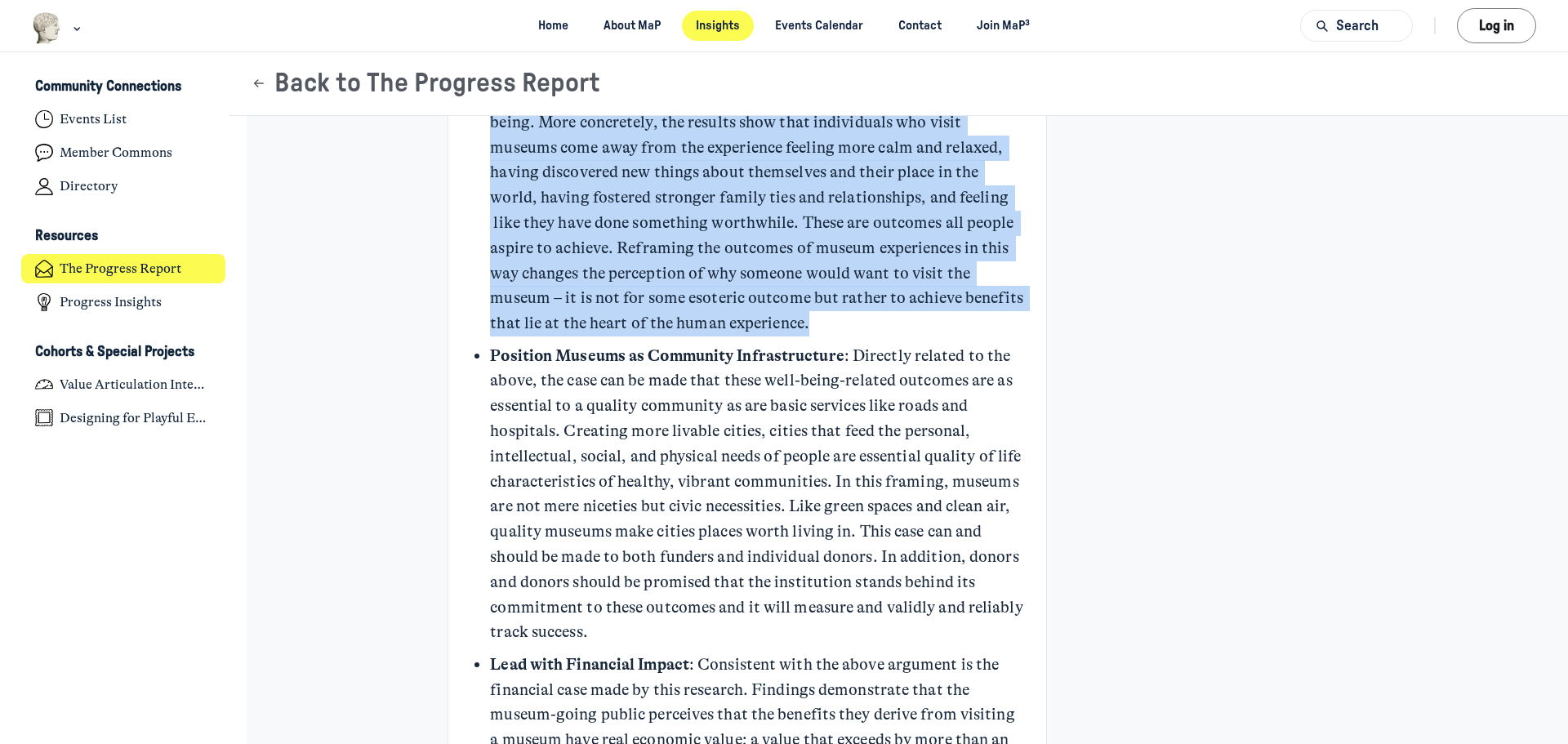
scroll to position [4937, 0]
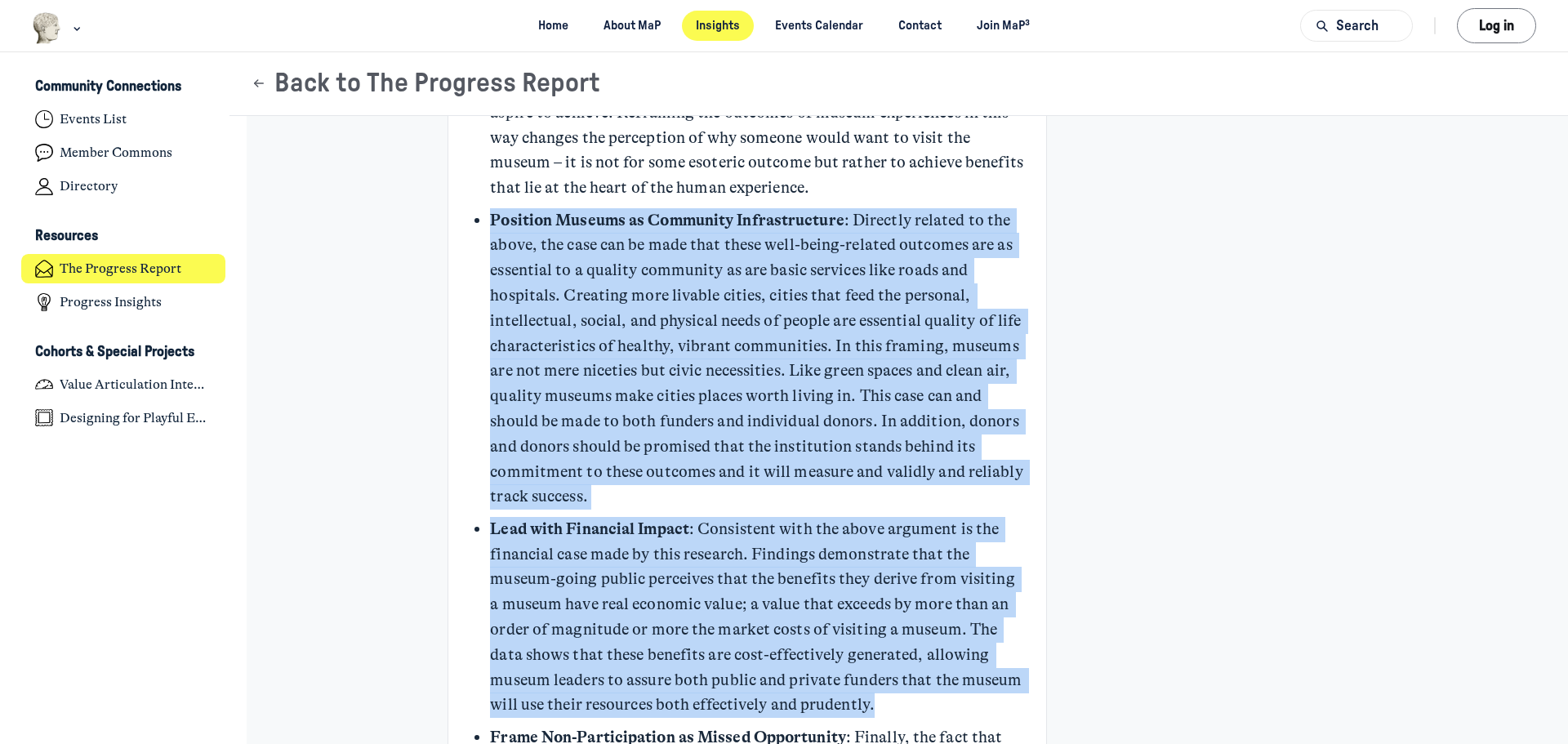
drag, startPoint x: 486, startPoint y: 195, endPoint x: 903, endPoint y: 687, distance: 644.9
click at [903, 687] on ul "Speak to Universal Human Needs : The results from this research provide a way t…" at bounding box center [758, 412] width 535 height 1128
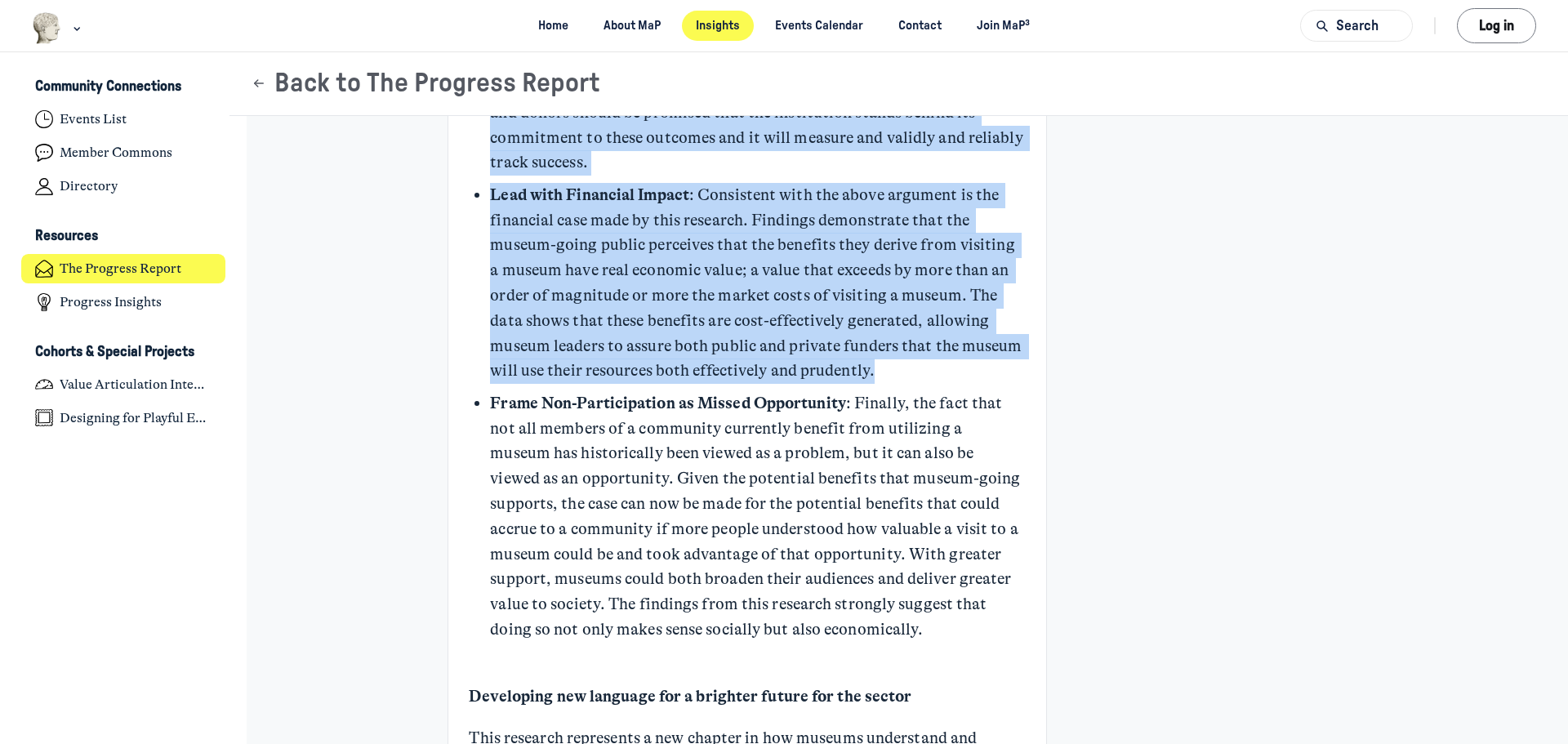
scroll to position [5345, 0]
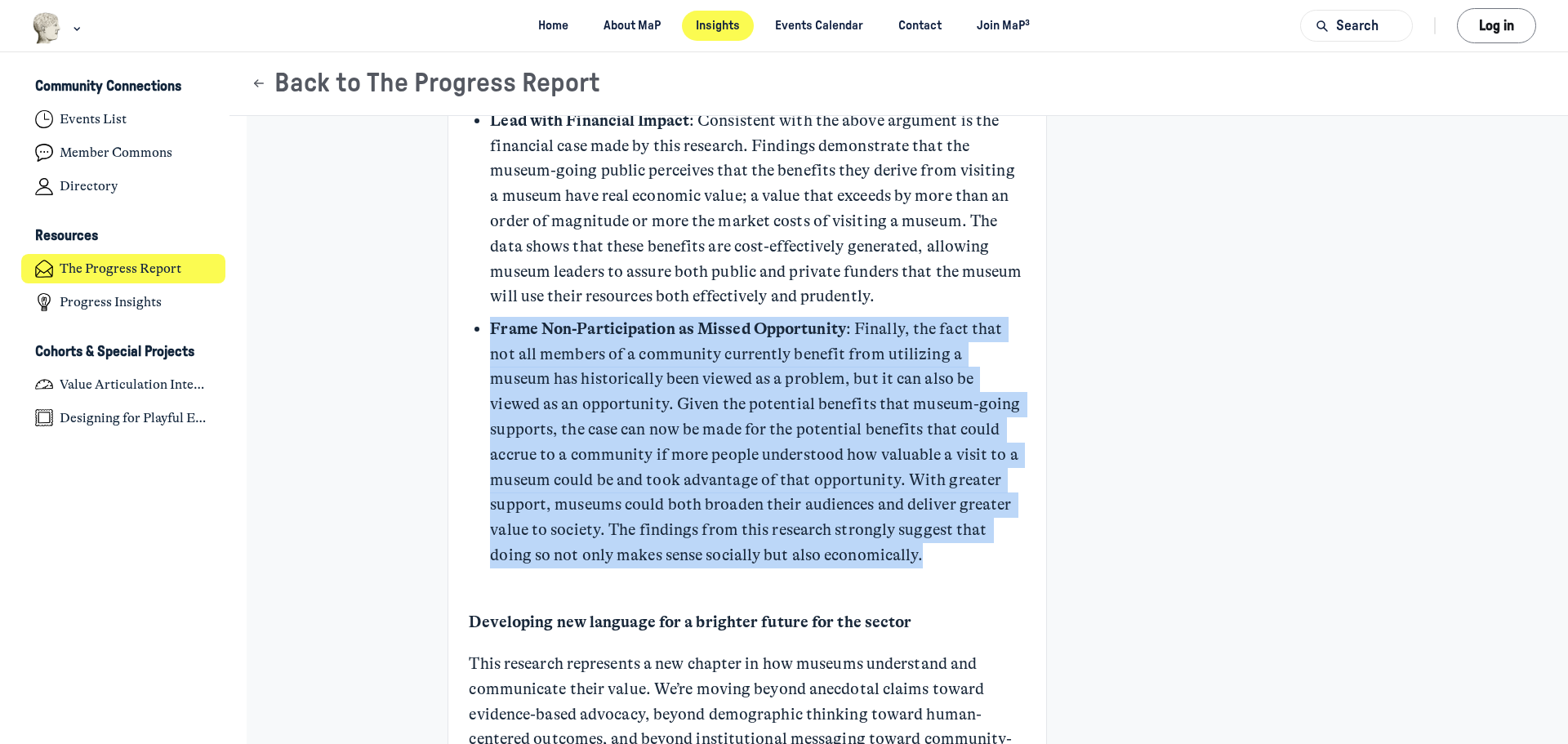
drag, startPoint x: 486, startPoint y: 300, endPoint x: 885, endPoint y: 529, distance: 460.0
click at [885, 529] on p "Frame Non-Participation as Missed Opportunity : Finally, the fact that not all …" at bounding box center [758, 442] width 535 height 252
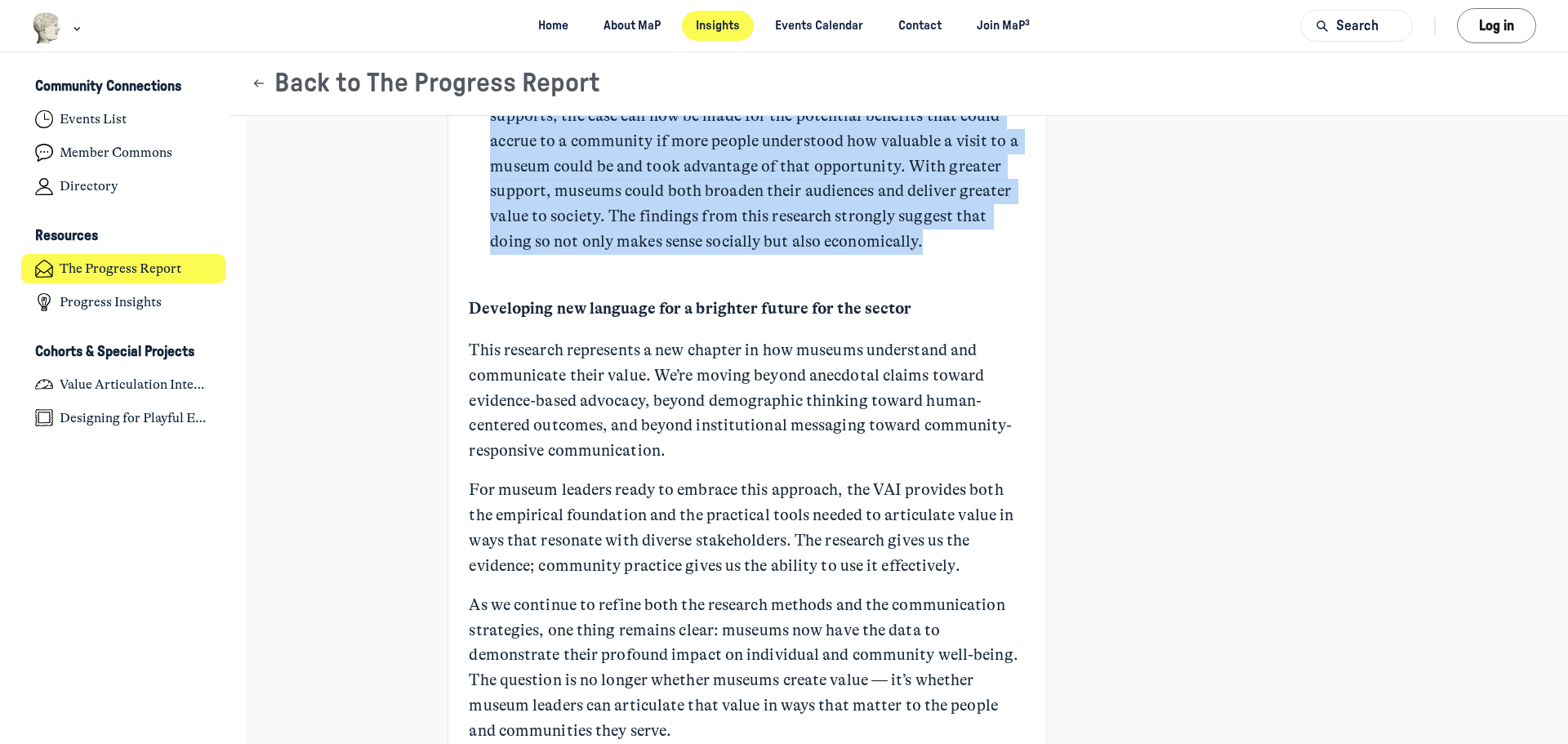
scroll to position [5672, 0]
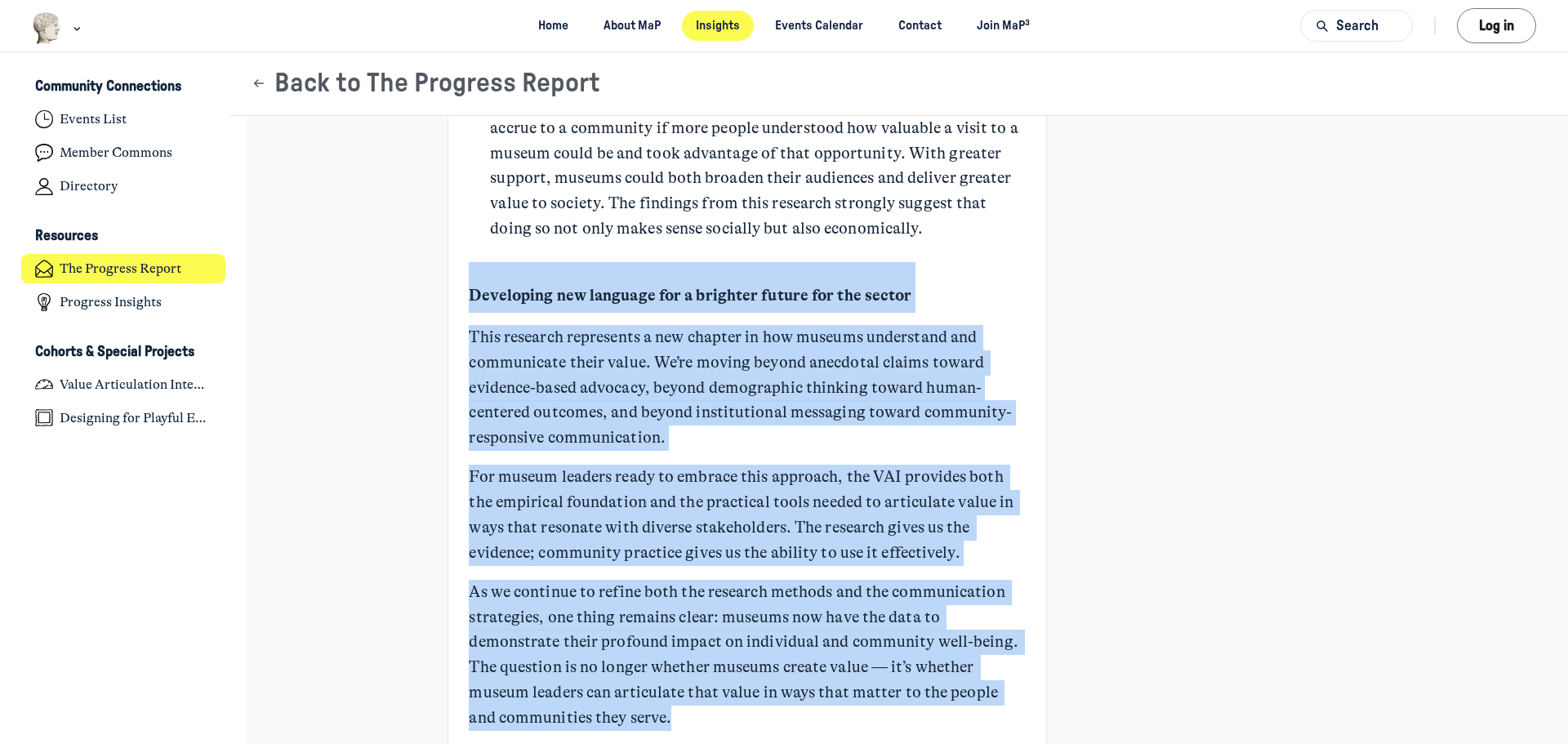
drag, startPoint x: 464, startPoint y: 269, endPoint x: 708, endPoint y: 674, distance: 472.8
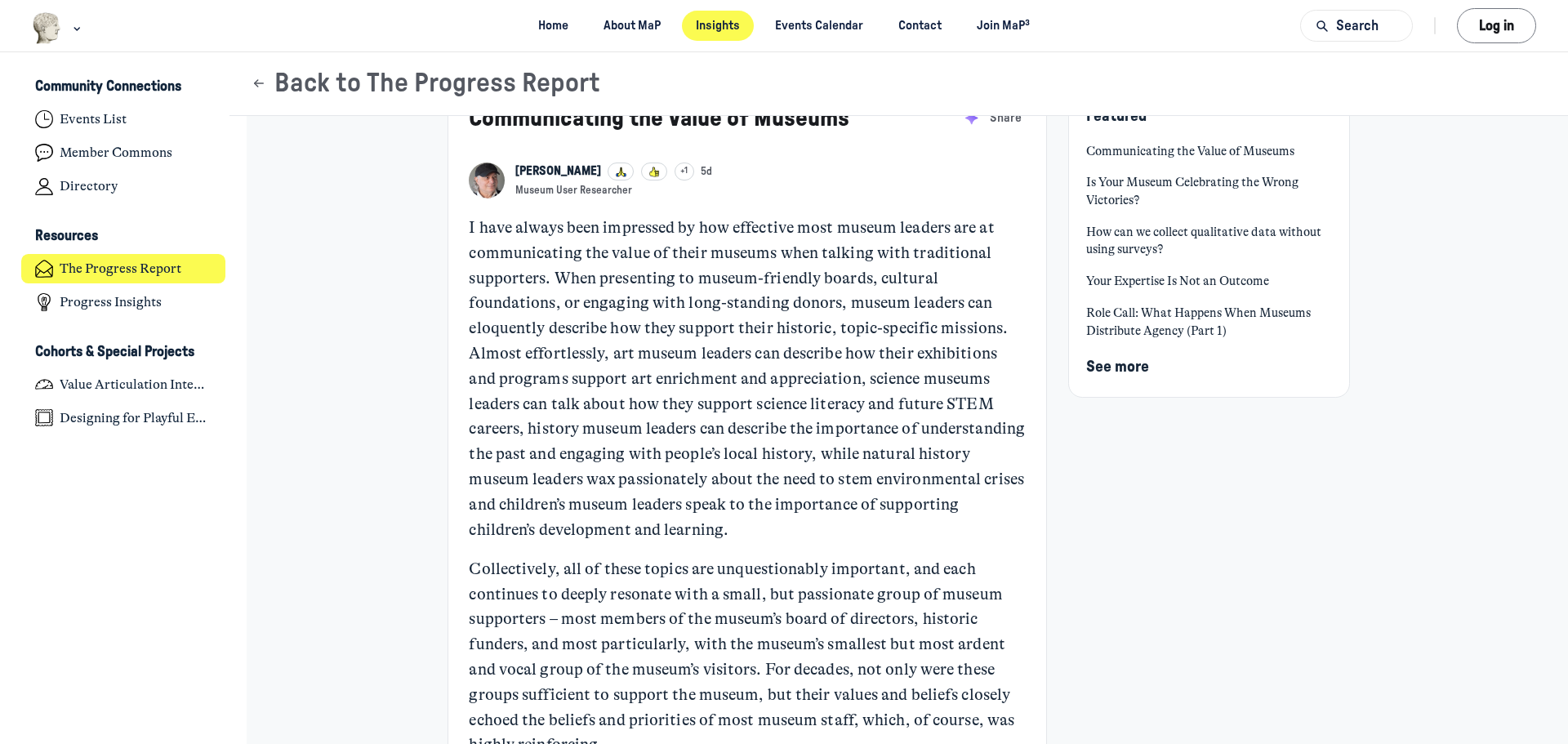
scroll to position [0, 0]
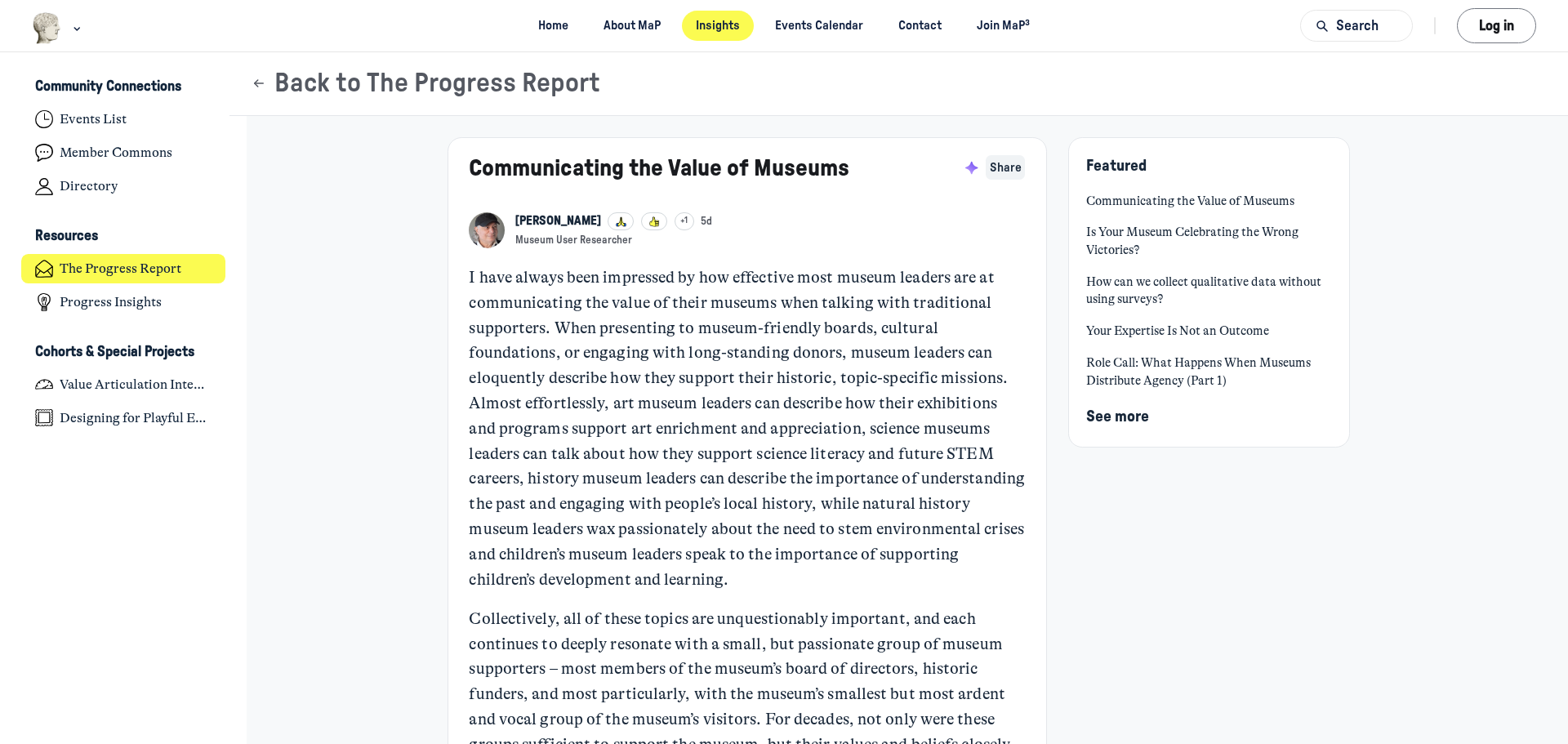
click at [1005, 171] on span "Share" at bounding box center [1005, 169] width 32 height 18
click at [971, 227] on button "Copy" at bounding box center [963, 223] width 54 height 28
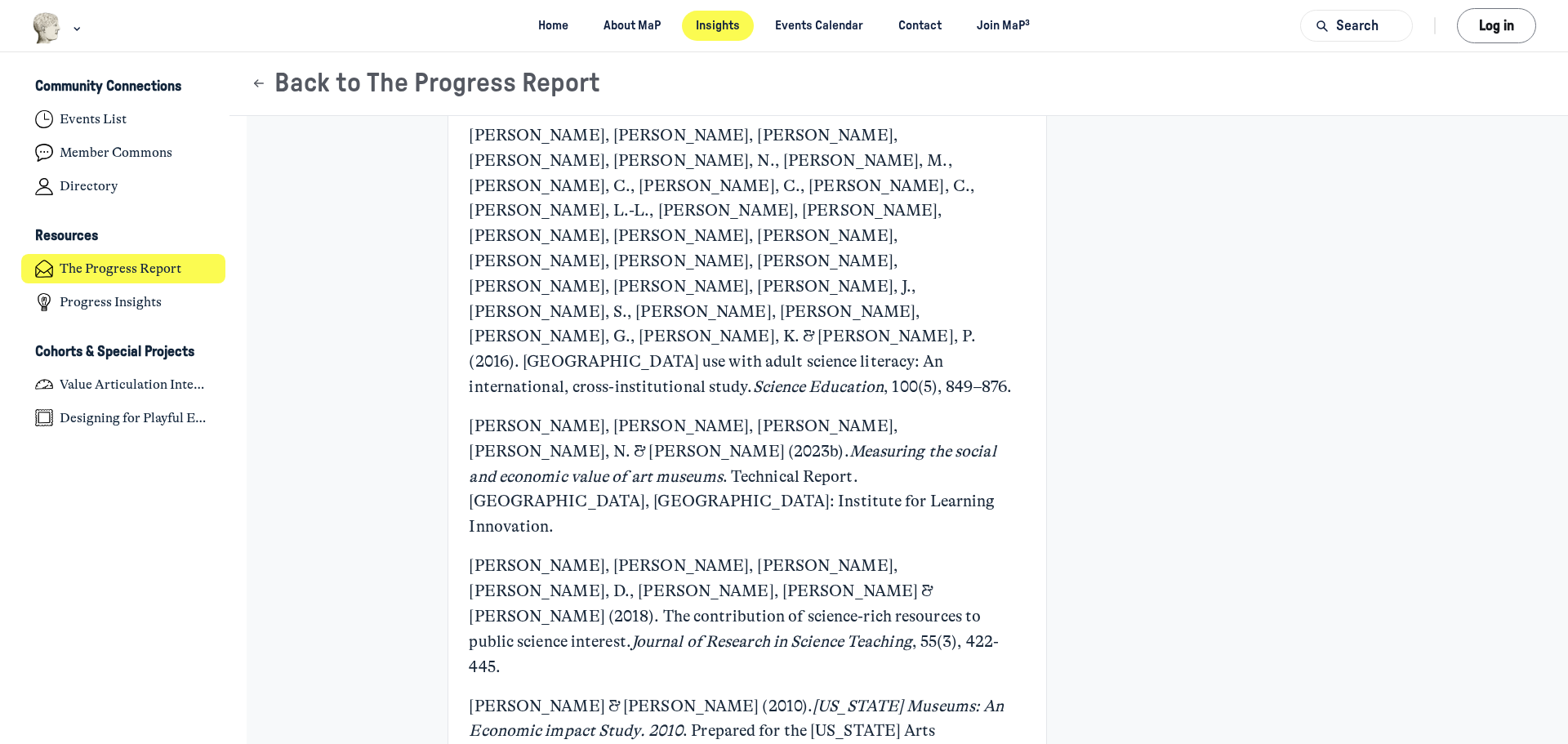
scroll to position [7107, 0]
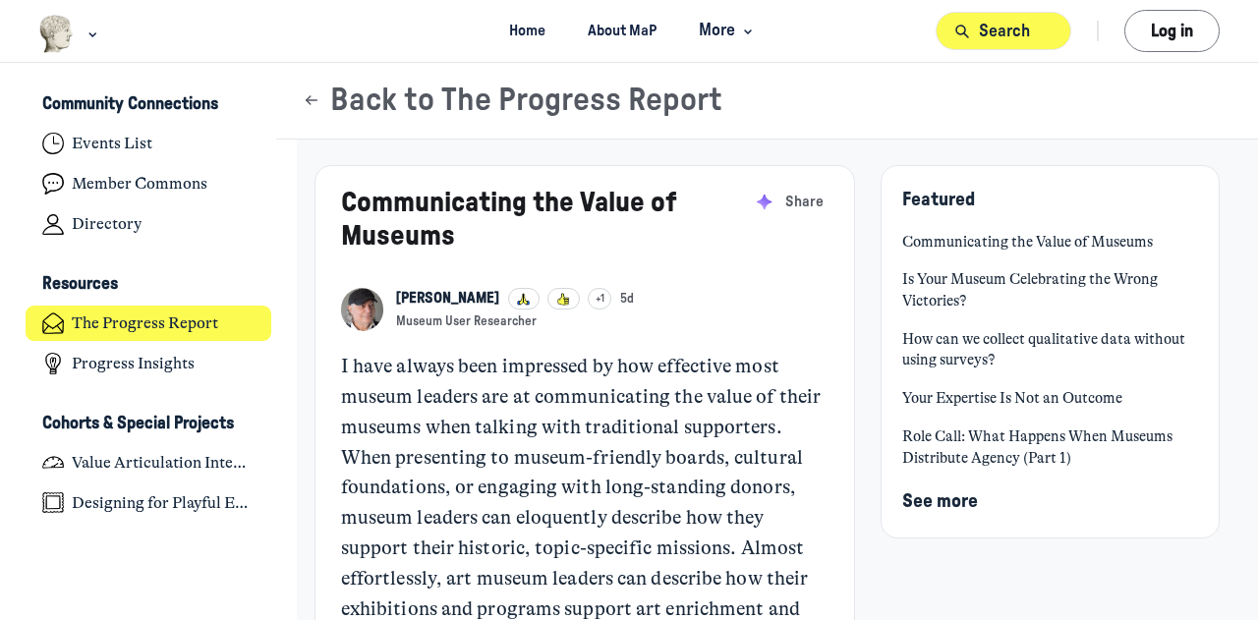
scroll to position [4997, 3863]
